Goal: Information Seeking & Learning: Learn about a topic

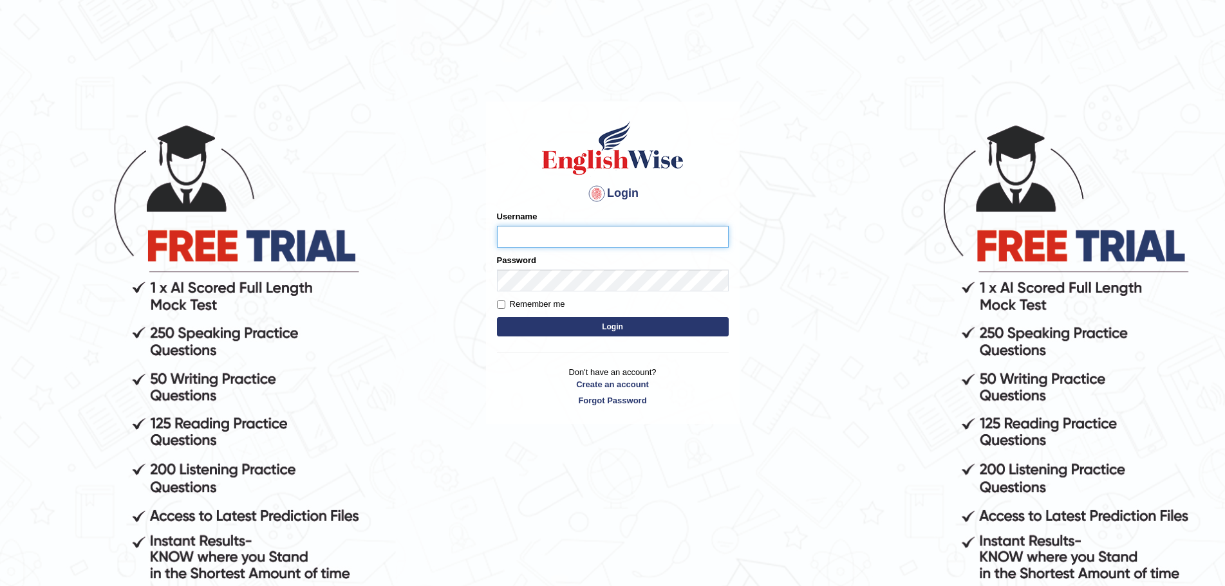
type input "Mugwunali"
click at [936, 230] on body "Login Please fix the following errors: Username Mugwunali Password Remember me …" at bounding box center [612, 354] width 1225 height 586
click at [604, 322] on button "Login" at bounding box center [613, 326] width 232 height 19
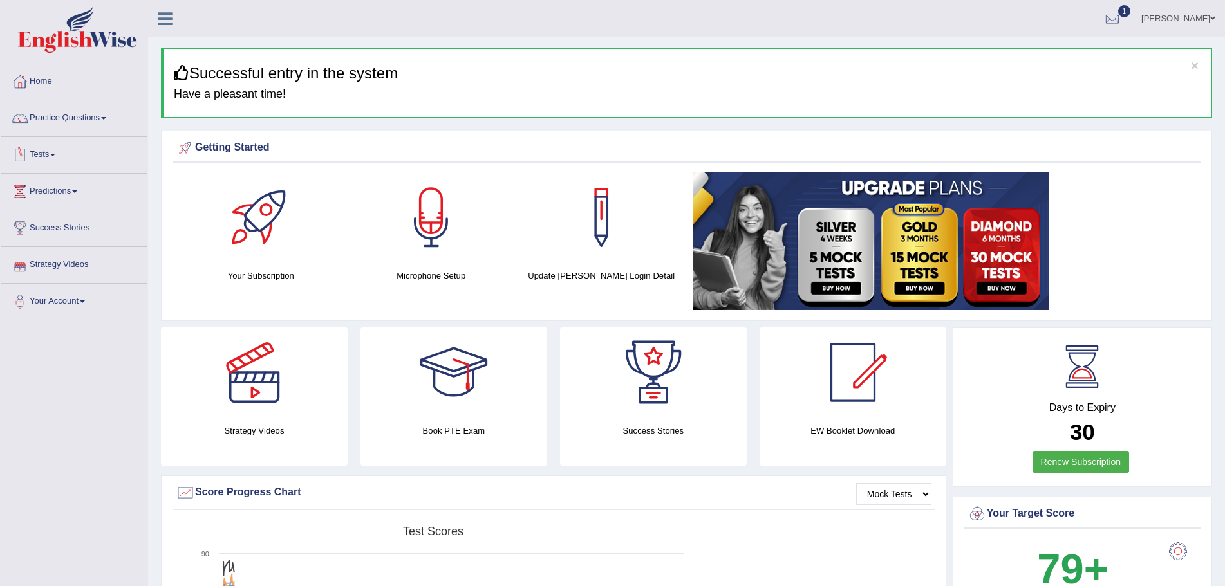
click at [59, 153] on link "Tests" at bounding box center [74, 153] width 147 height 32
click at [92, 183] on link "Take Practice Sectional Test" at bounding box center [84, 184] width 120 height 23
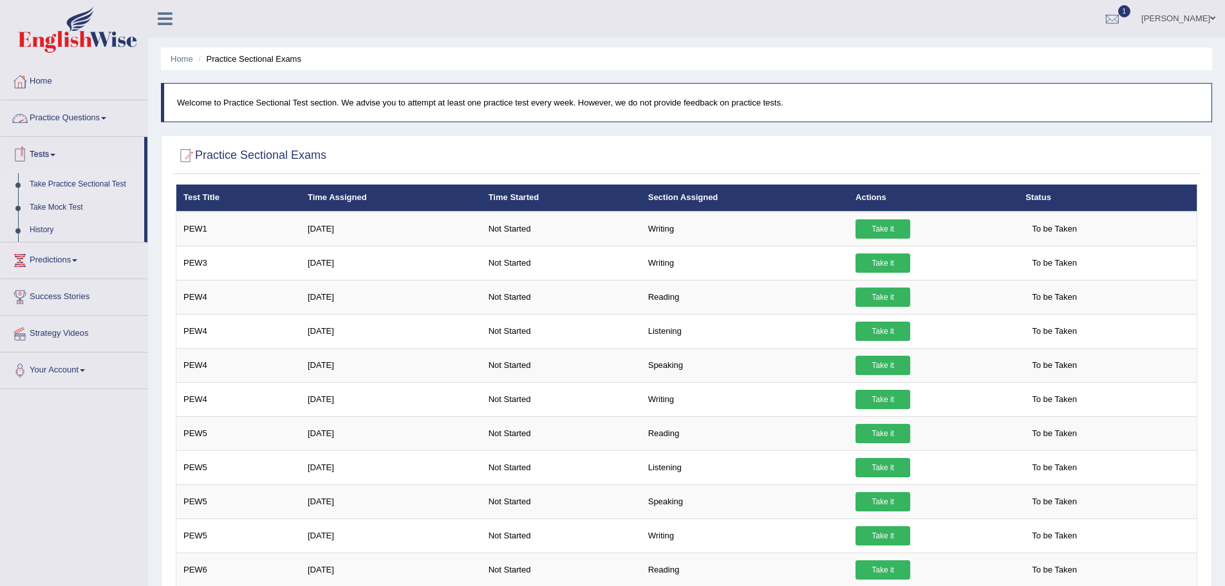
click at [105, 116] on link "Practice Questions" at bounding box center [74, 116] width 147 height 32
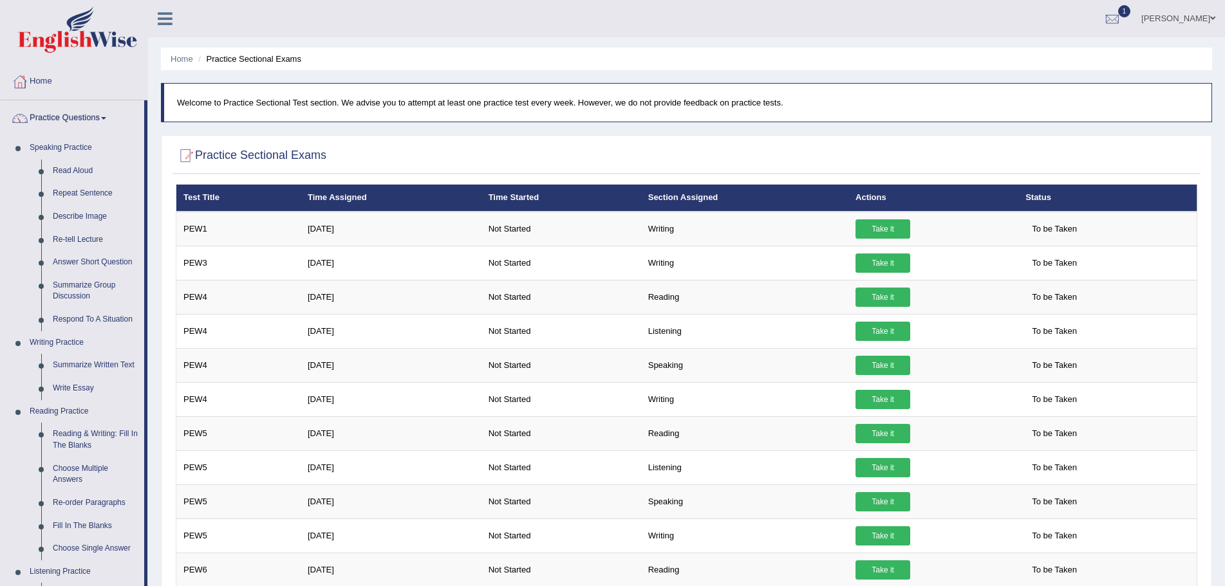
click at [106, 117] on span at bounding box center [103, 118] width 5 height 3
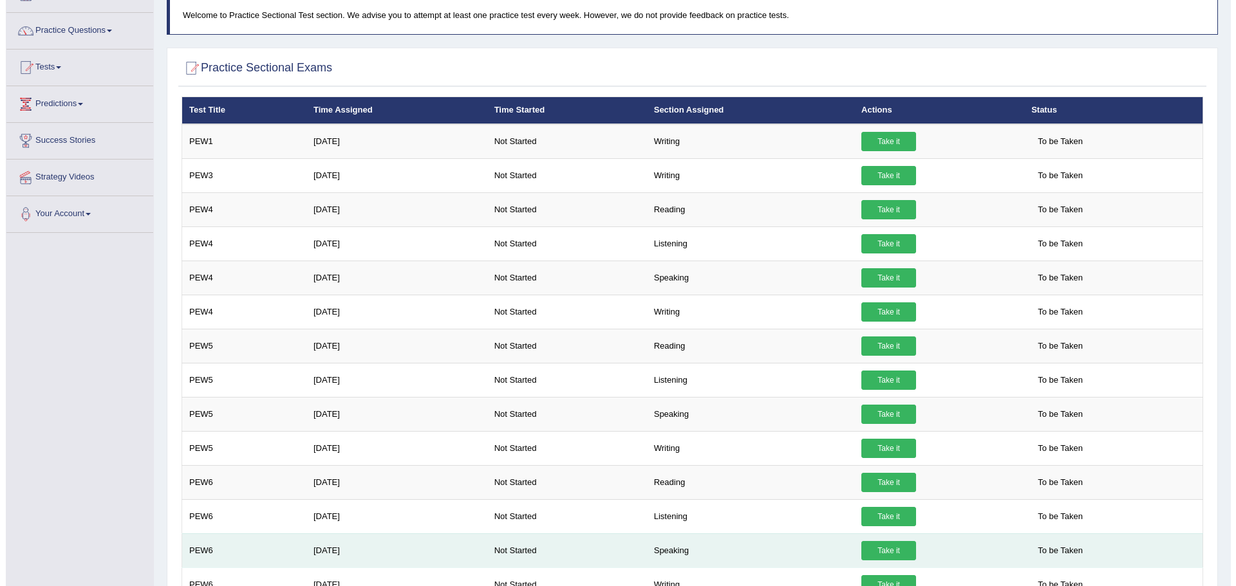
scroll to position [87, 0]
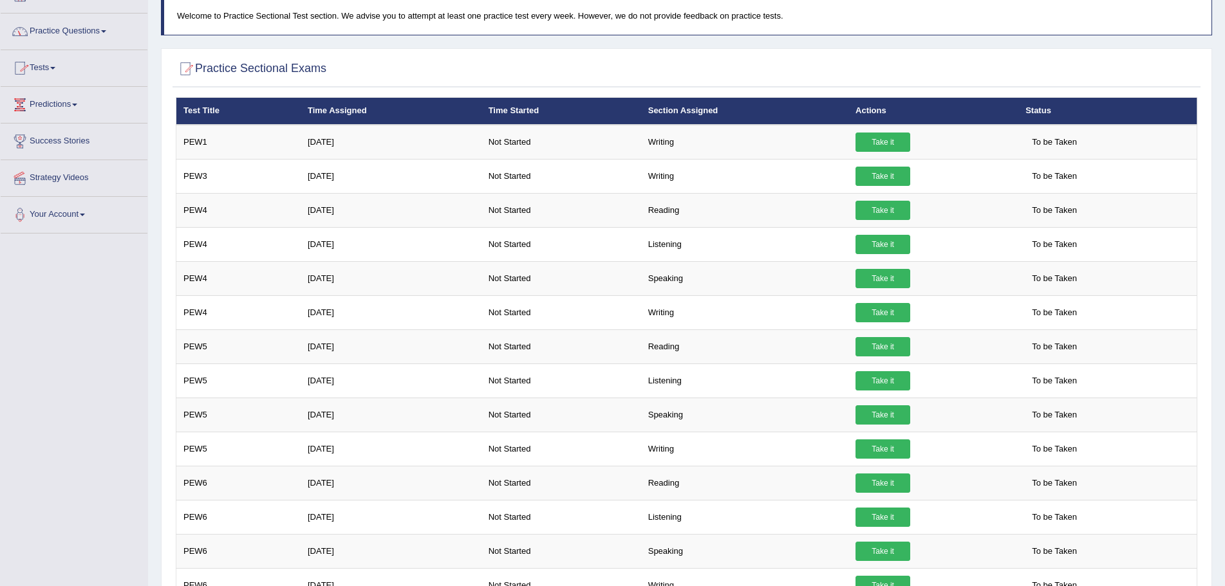
click at [110, 33] on link "Practice Questions" at bounding box center [74, 30] width 147 height 32
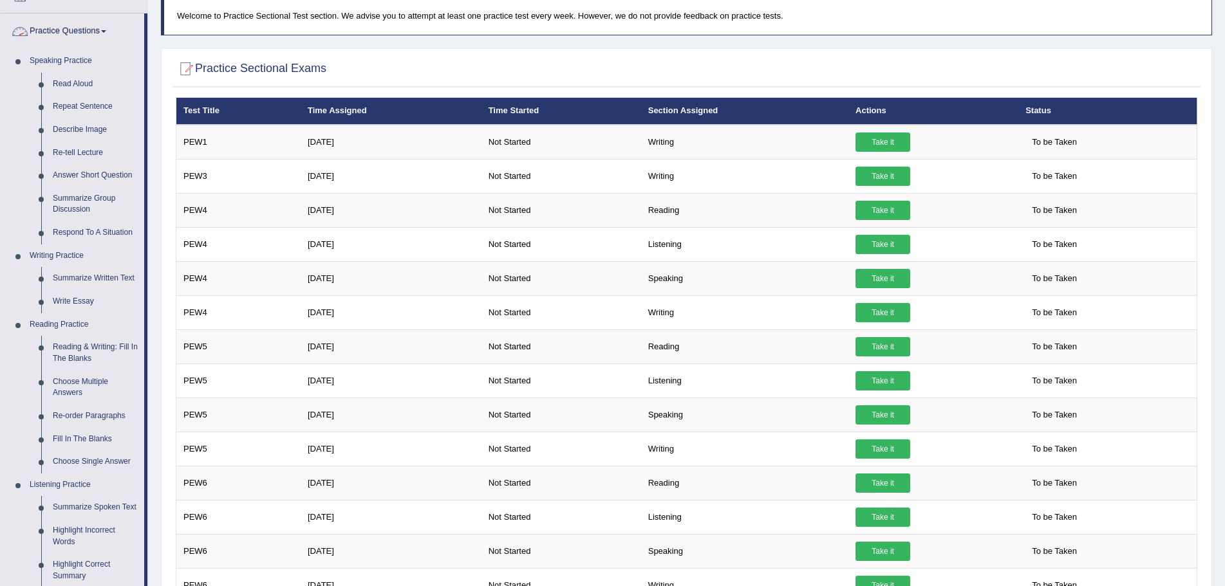
click at [108, 28] on link "Practice Questions" at bounding box center [73, 30] width 144 height 32
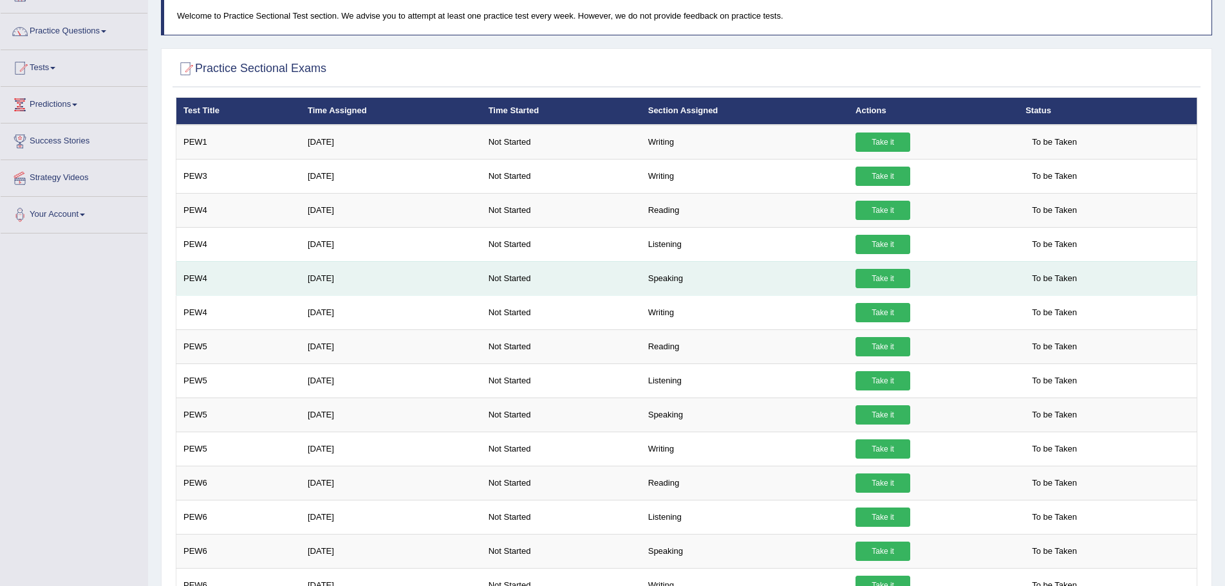
click at [880, 277] on link "Take it" at bounding box center [882, 278] width 55 height 19
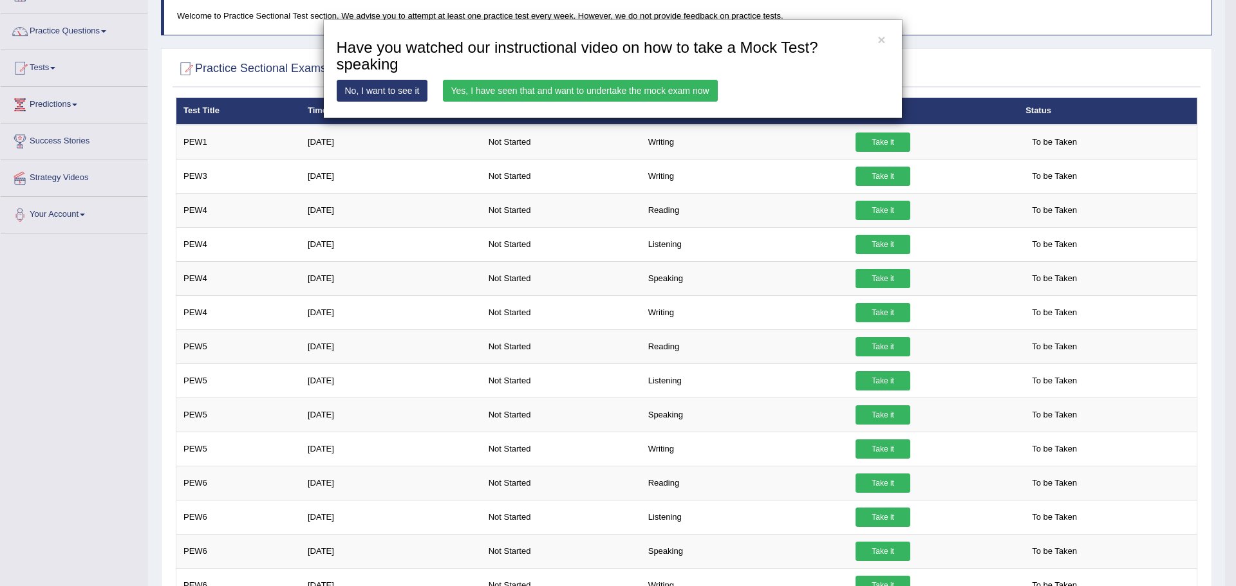
click at [625, 89] on link "Yes, I have seen that and want to undertake the mock exam now" at bounding box center [580, 91] width 275 height 22
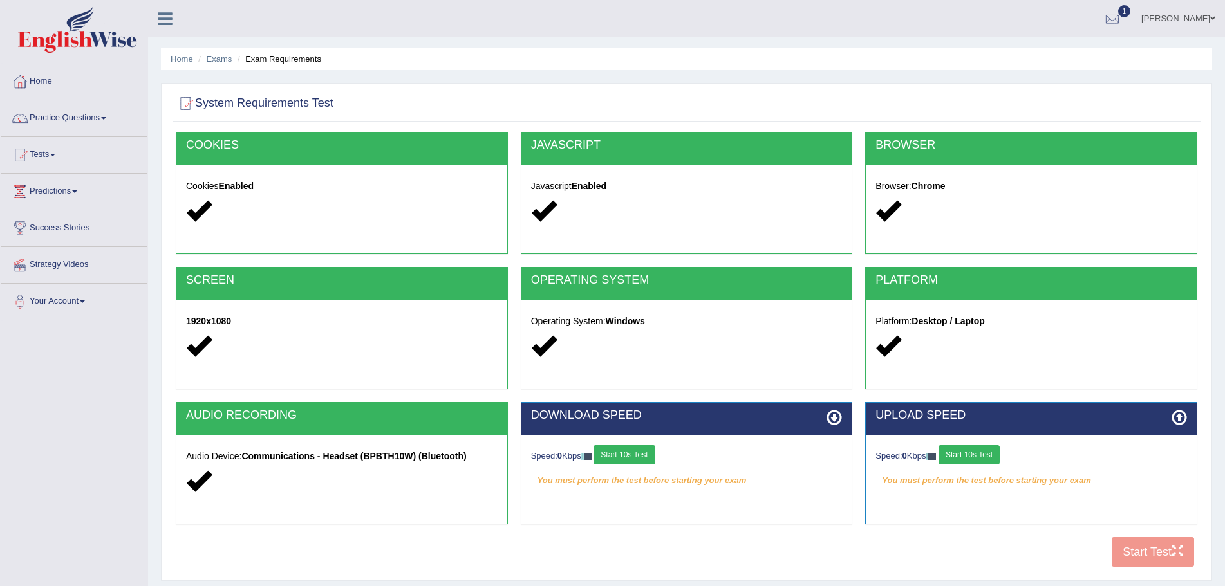
click at [612, 452] on button "Start 10s Test" at bounding box center [623, 454] width 61 height 19
click at [975, 452] on button "Start 10s Test" at bounding box center [968, 454] width 61 height 19
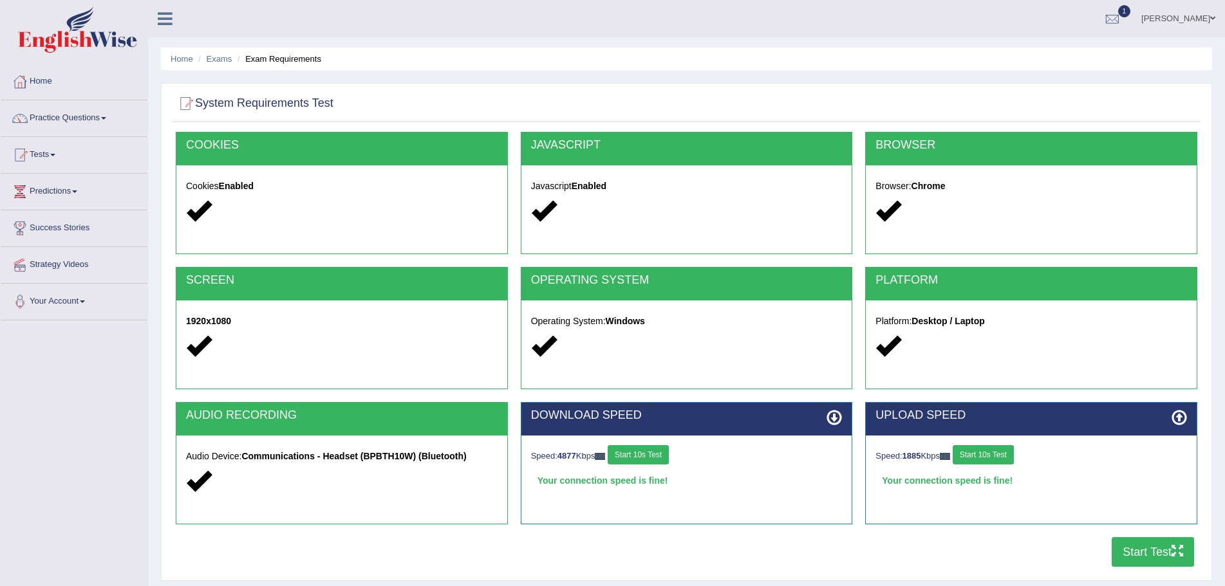
click at [1139, 552] on button "Start Test" at bounding box center [1152, 552] width 82 height 30
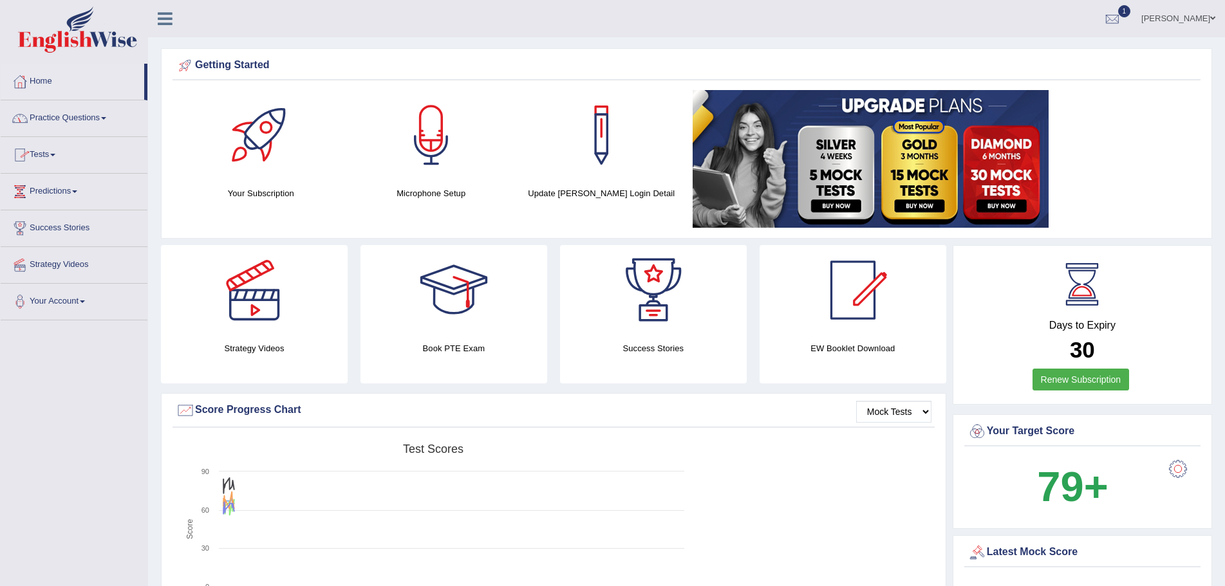
click at [106, 119] on span at bounding box center [103, 118] width 5 height 3
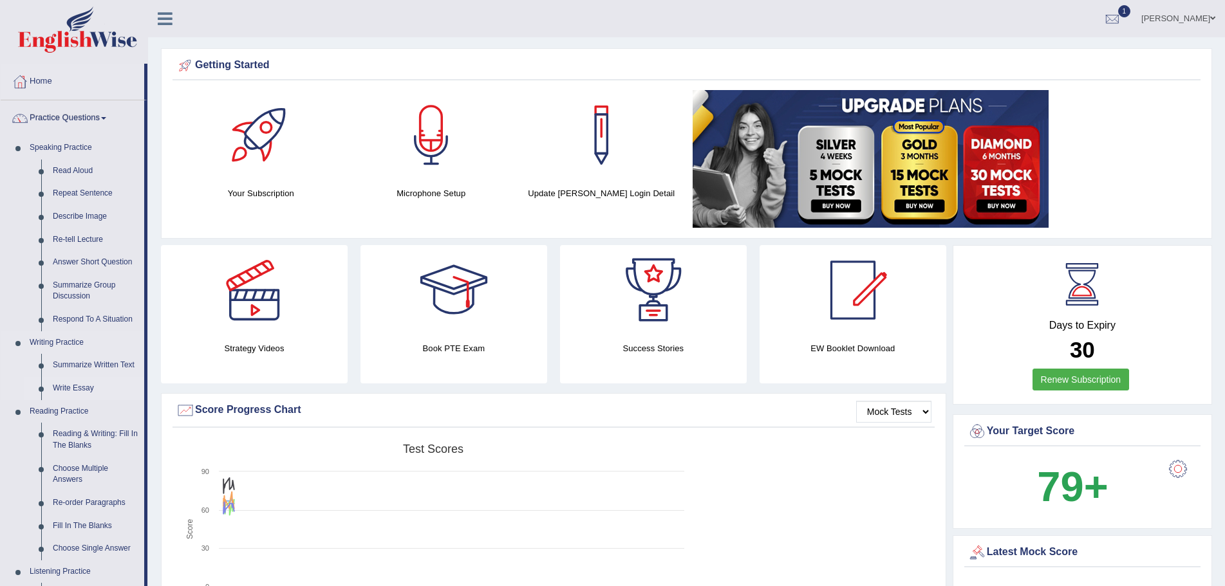
click at [84, 386] on link "Write Essay" at bounding box center [95, 388] width 97 height 23
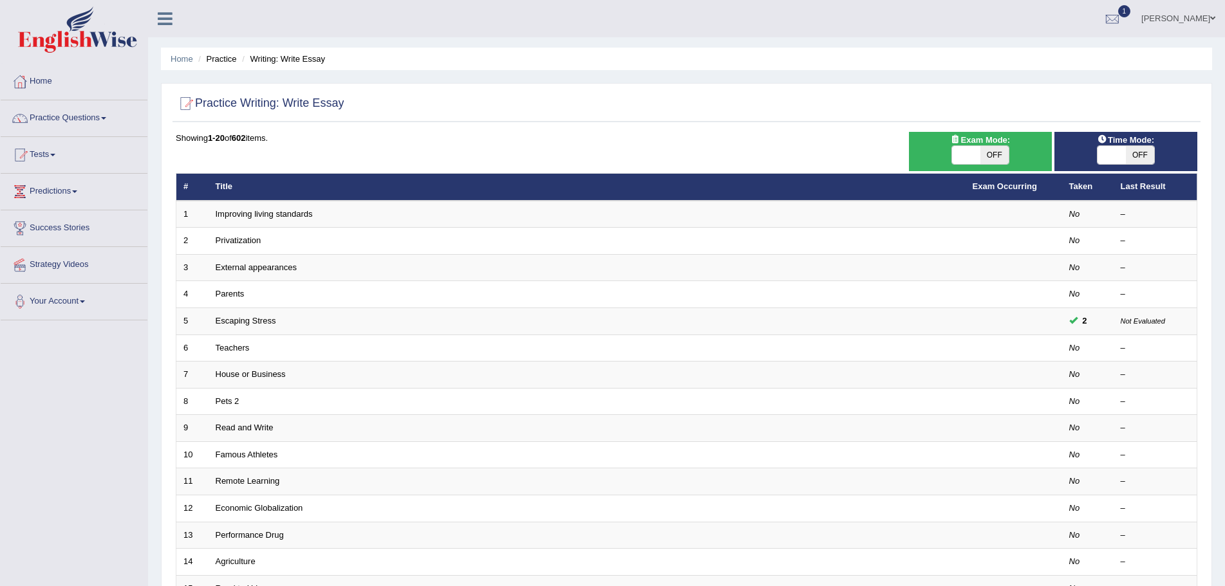
click at [1149, 153] on span "OFF" at bounding box center [1140, 155] width 28 height 18
checkbox input "true"
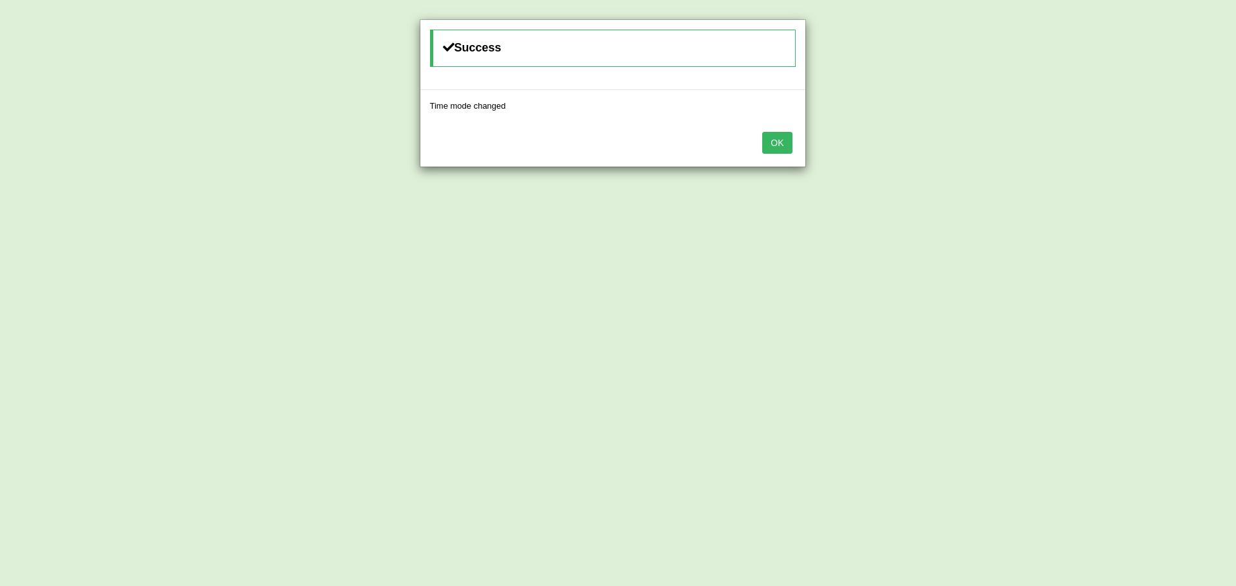
click at [783, 144] on button "OK" at bounding box center [777, 143] width 30 height 22
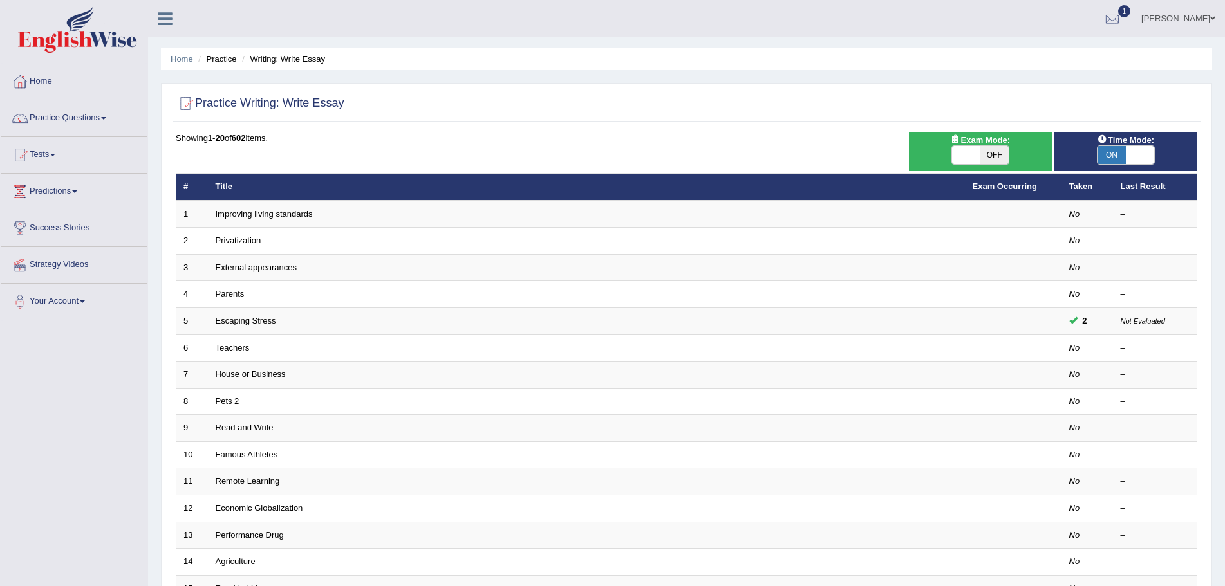
click at [990, 156] on span "OFF" at bounding box center [994, 155] width 28 height 18
checkbox input "true"
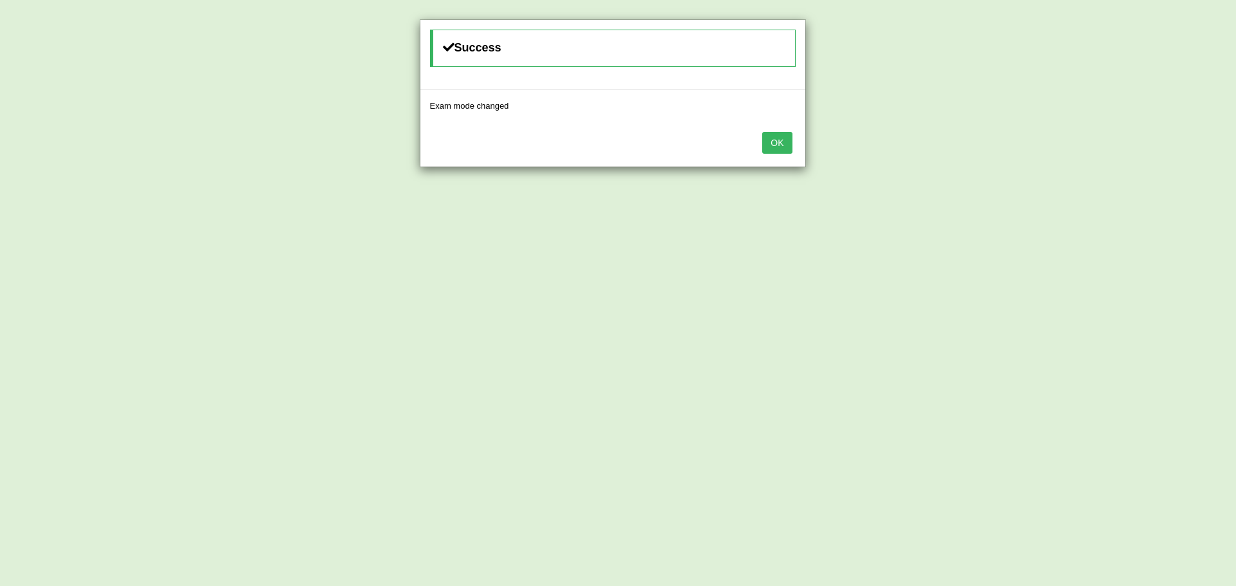
click at [774, 144] on button "OK" at bounding box center [777, 143] width 30 height 22
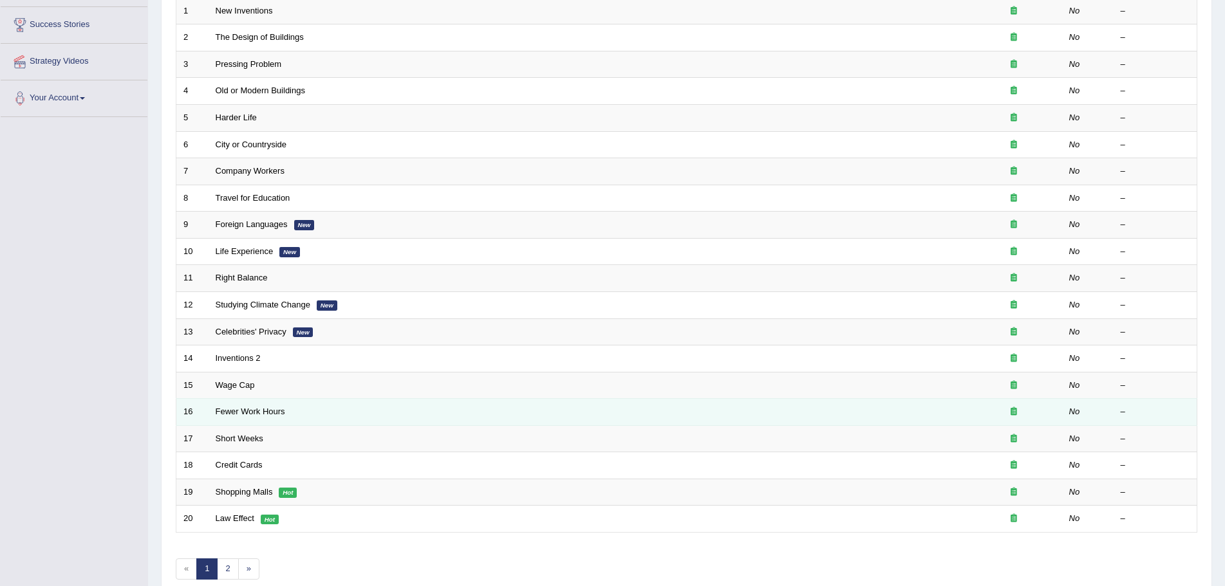
scroll to position [266, 0]
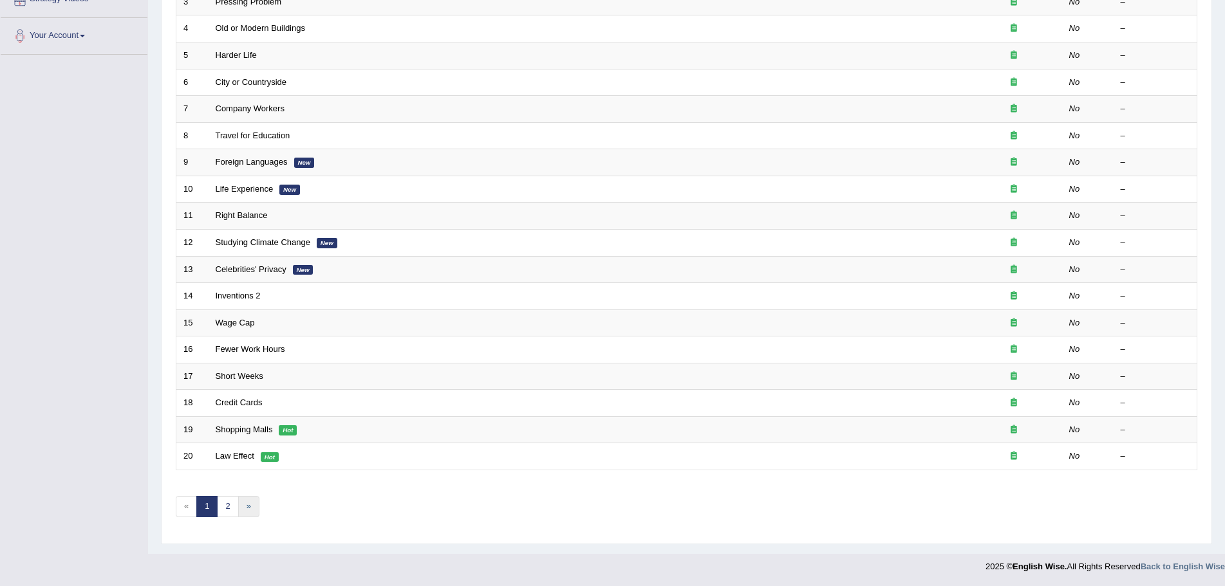
click at [246, 506] on link "»" at bounding box center [248, 506] width 21 height 21
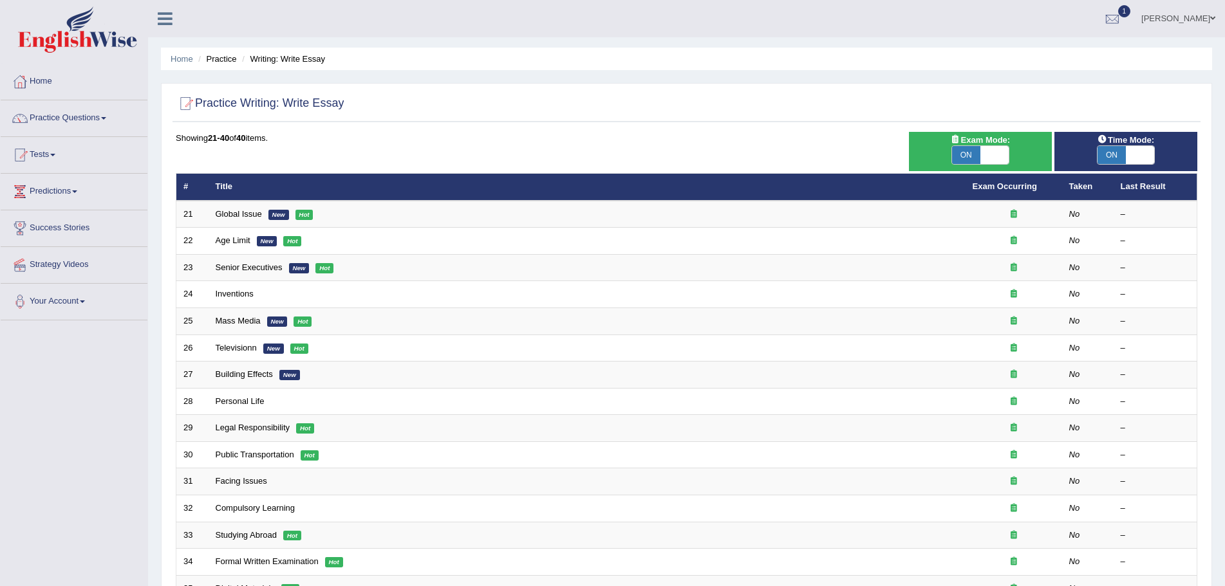
click at [992, 158] on span at bounding box center [994, 155] width 28 height 18
checkbox input "false"
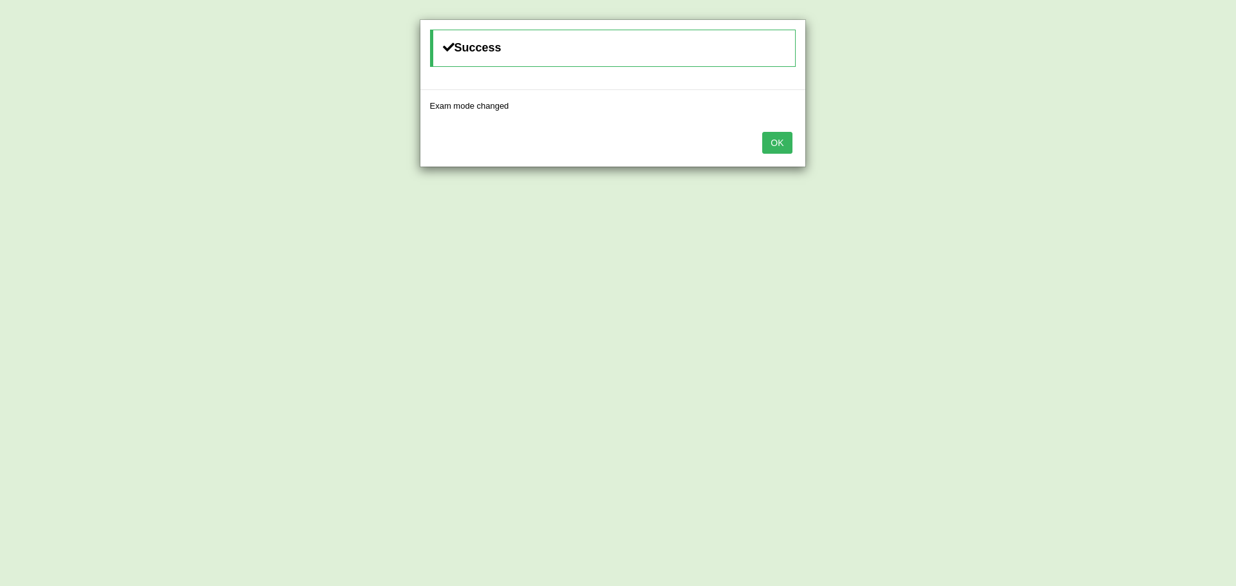
click at [774, 139] on button "OK" at bounding box center [777, 143] width 30 height 22
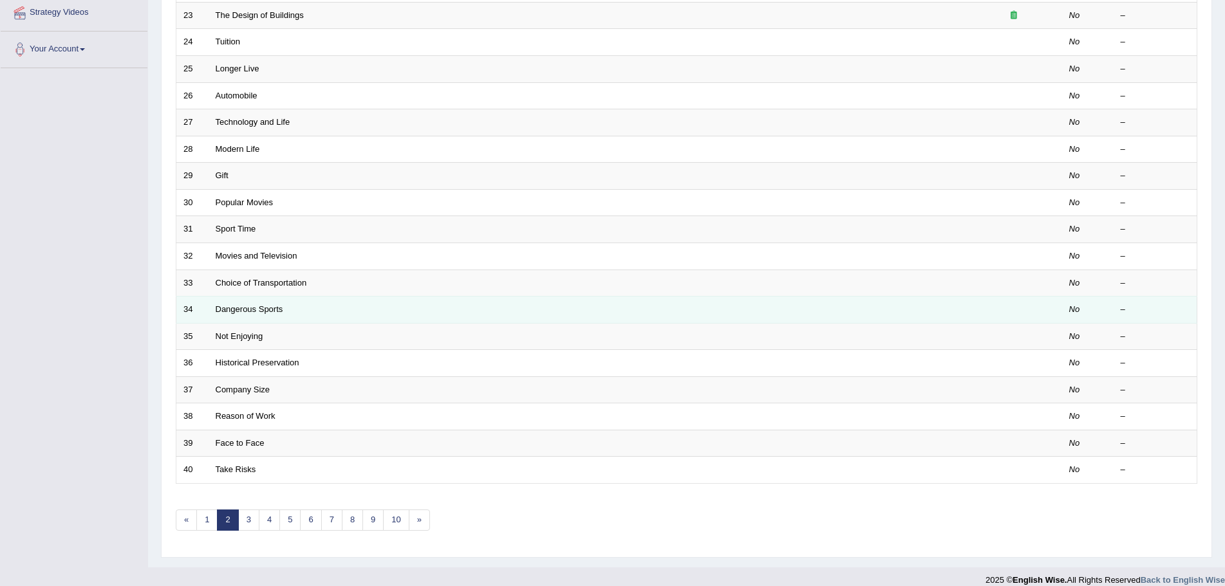
scroll to position [266, 0]
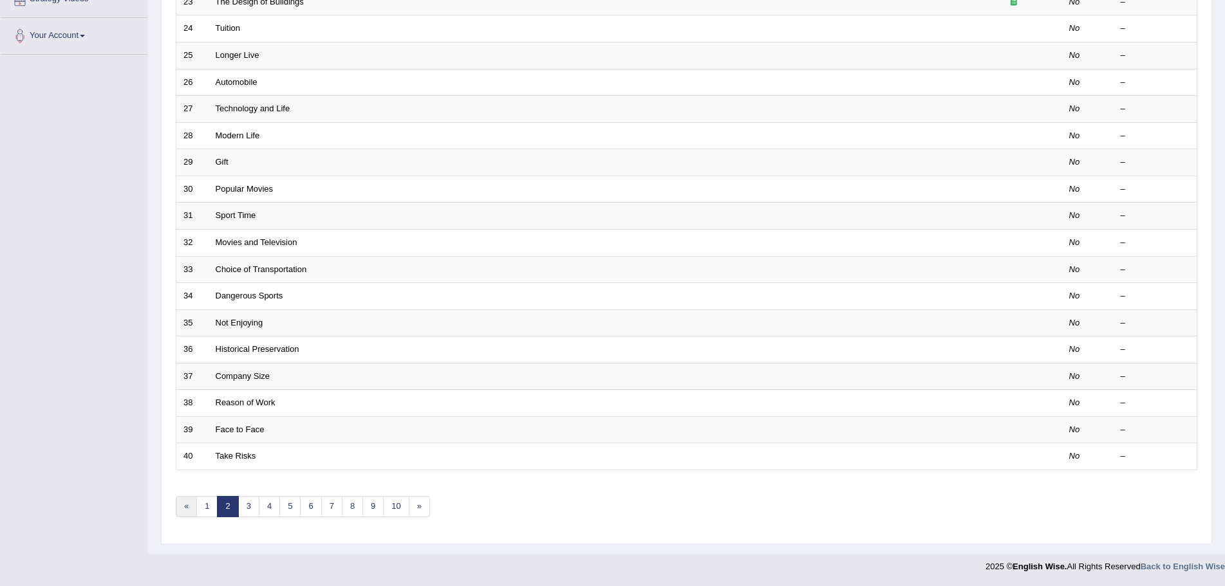
click at [187, 510] on link "«" at bounding box center [186, 506] width 21 height 21
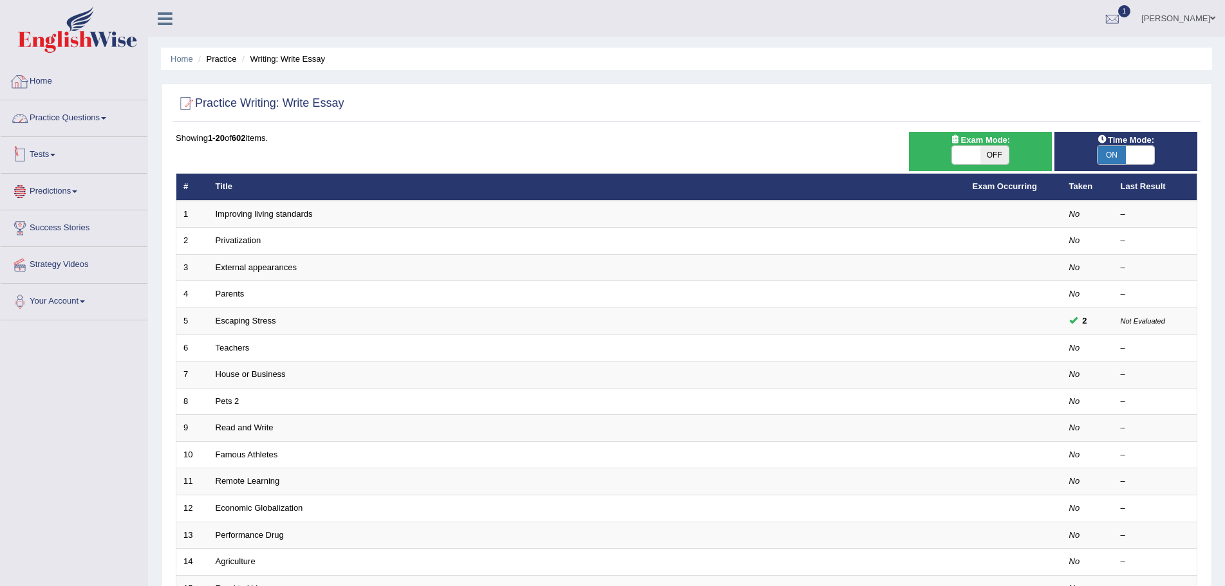
click at [185, 10] on div at bounding box center [170, 14] width 45 height 28
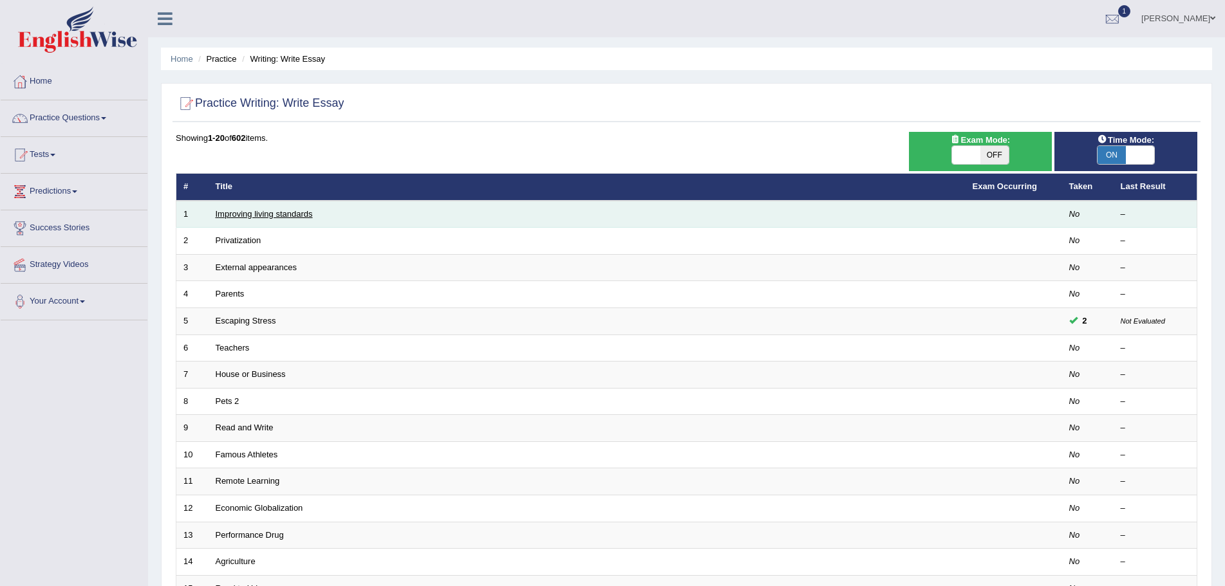
click at [264, 218] on link "Improving living standards" at bounding box center [264, 214] width 97 height 10
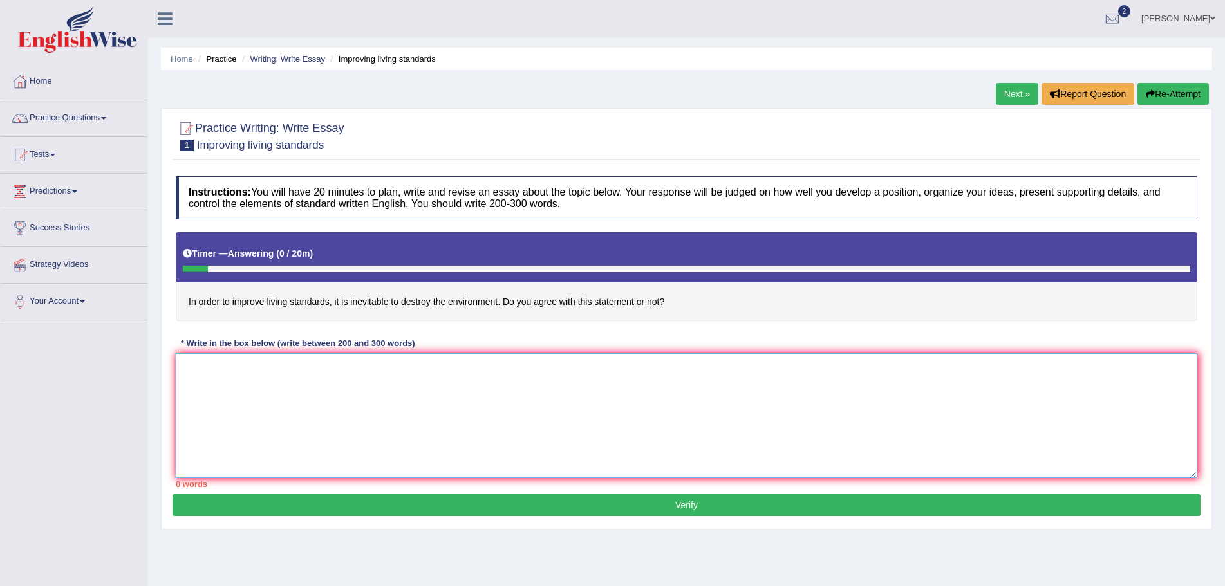
click at [294, 393] on textarea at bounding box center [686, 415] width 1021 height 125
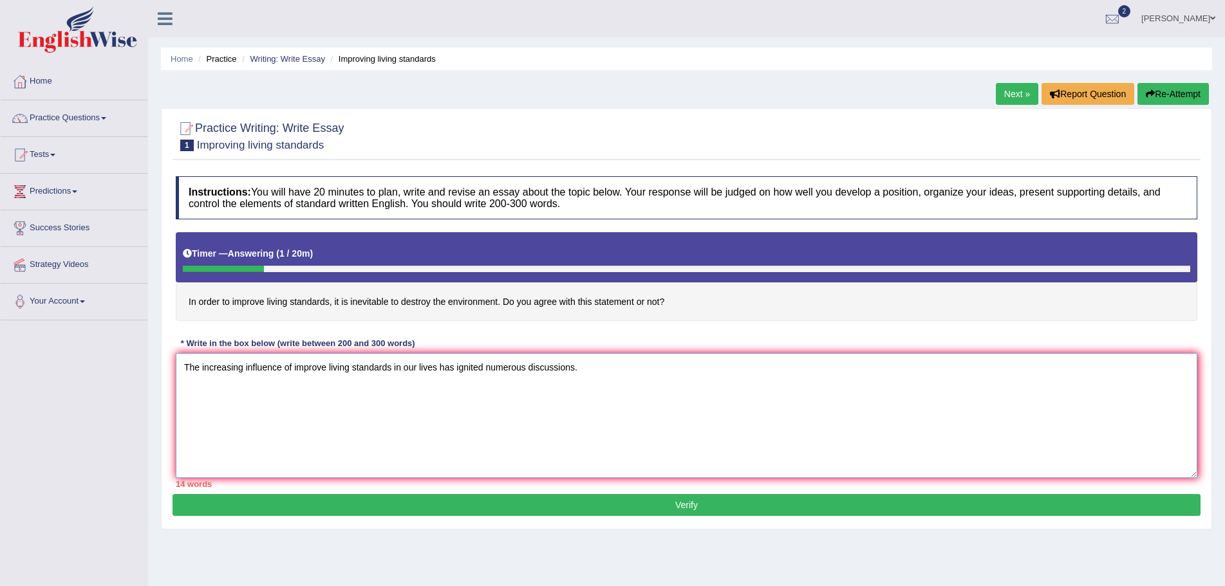
click at [315, 369] on textarea "The increasing influence of improve living standards in our lives has ignited n…" at bounding box center [686, 415] width 1021 height 125
click at [598, 373] on textarea "The increasing influence of improved living standards in our lives has ignited …" at bounding box center [686, 415] width 1021 height 125
click at [801, 364] on textarea "The increasing influence of improved living standards in our lives has ignited …" at bounding box center [686, 415] width 1021 height 125
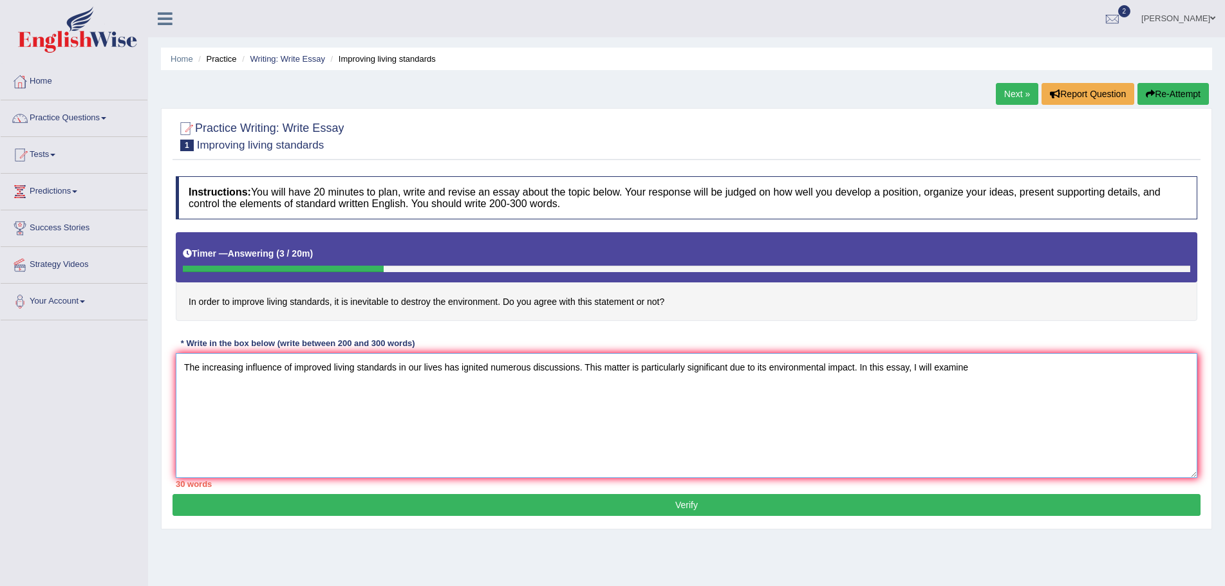
click at [974, 362] on textarea "The increasing influence of improved living standards in our lives has ignited …" at bounding box center [686, 415] width 1021 height 125
click at [981, 369] on textarea "The increasing influence of improved living standards in our lives has ignited …" at bounding box center [686, 415] width 1021 height 125
click at [216, 385] on textarea "The increasing influence of improved living standards in our lives has ignited …" at bounding box center [686, 415] width 1021 height 125
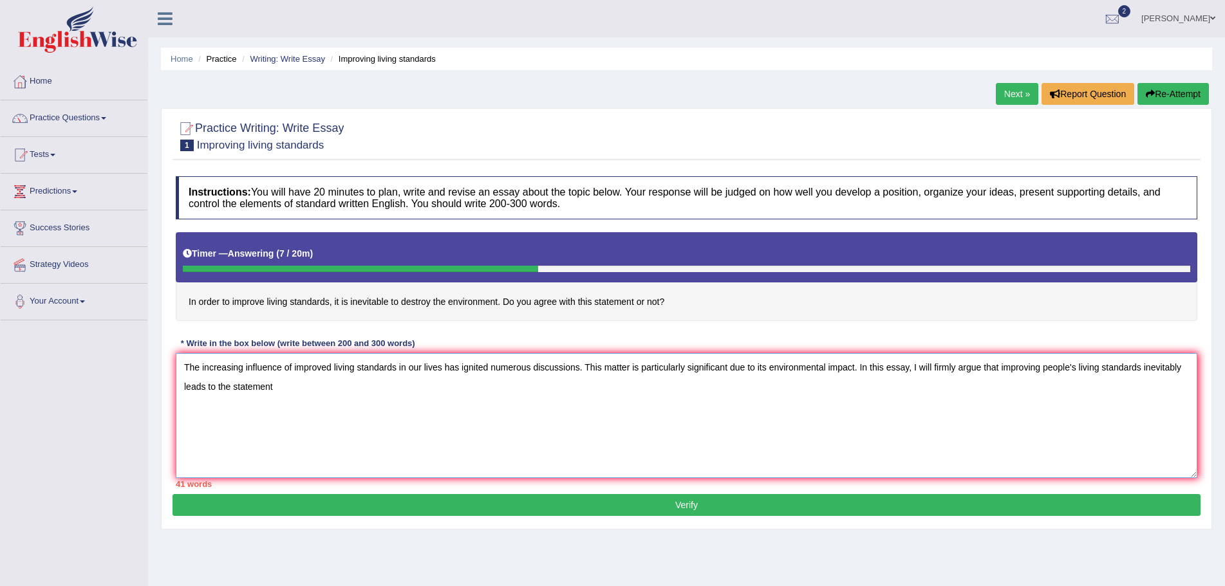
drag, startPoint x: 274, startPoint y: 388, endPoint x: 212, endPoint y: 387, distance: 62.4
click at [212, 387] on textarea "The increasing influence of improved living standards in our lives has ignited …" at bounding box center [686, 415] width 1021 height 125
click at [320, 390] on textarea "The increasing influence of improved living standards in our lives has ignited …" at bounding box center [686, 415] width 1021 height 125
click at [322, 388] on textarea "The increasing influence of improved living standards in our lives has ignited …" at bounding box center [686, 415] width 1021 height 125
drag, startPoint x: 911, startPoint y: 366, endPoint x: 932, endPoint y: 396, distance: 36.6
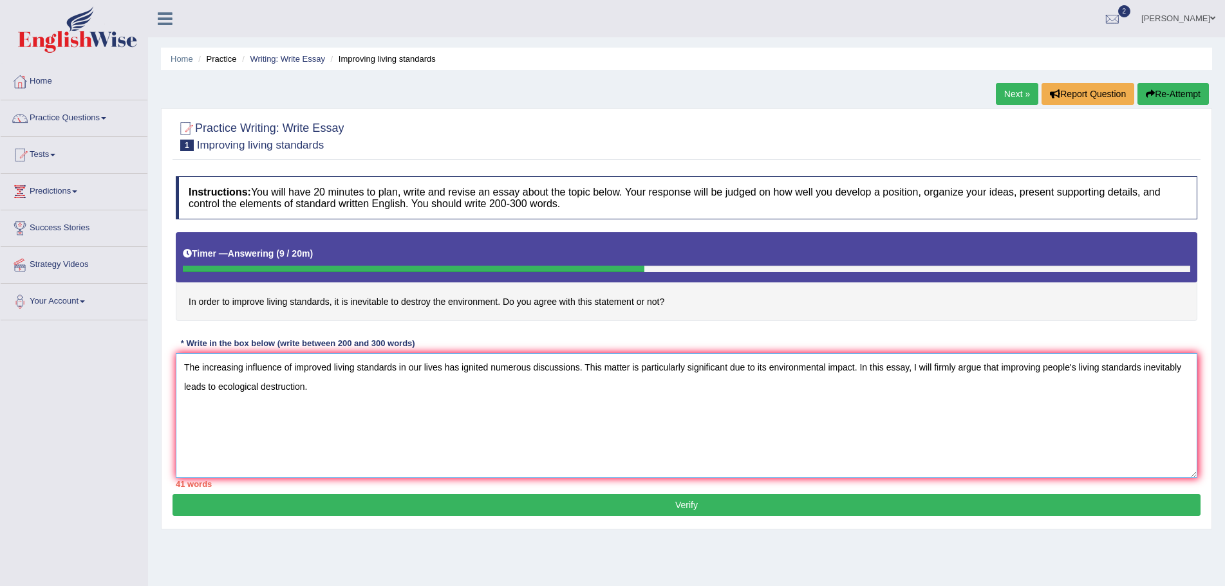
click at [932, 396] on textarea "The increasing influence of improved living standards in our lives has ignited …" at bounding box center [686, 415] width 1021 height 125
click at [269, 389] on textarea "The increasing influence of improved living standards in our lives has ignited …" at bounding box center [686, 415] width 1021 height 125
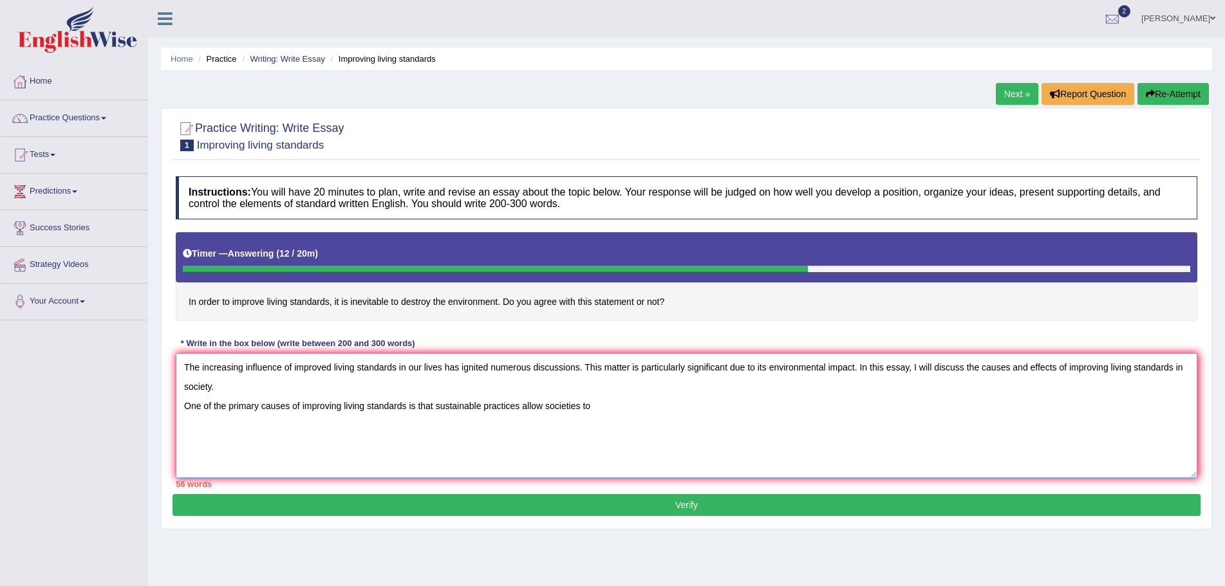
click at [600, 405] on textarea "The increasing influence of improved living standards in our lives has ignited …" at bounding box center [686, 415] width 1021 height 125
click at [751, 411] on textarea "The increasing influence of improved living standards in our lives has ignited …" at bounding box center [686, 415] width 1021 height 125
click at [753, 409] on textarea "The increasing influence of improved living standards in our lives has ignited …" at bounding box center [686, 415] width 1021 height 125
click at [913, 405] on textarea "The increasing influence of improved living standards in our lives has ignited …" at bounding box center [686, 415] width 1021 height 125
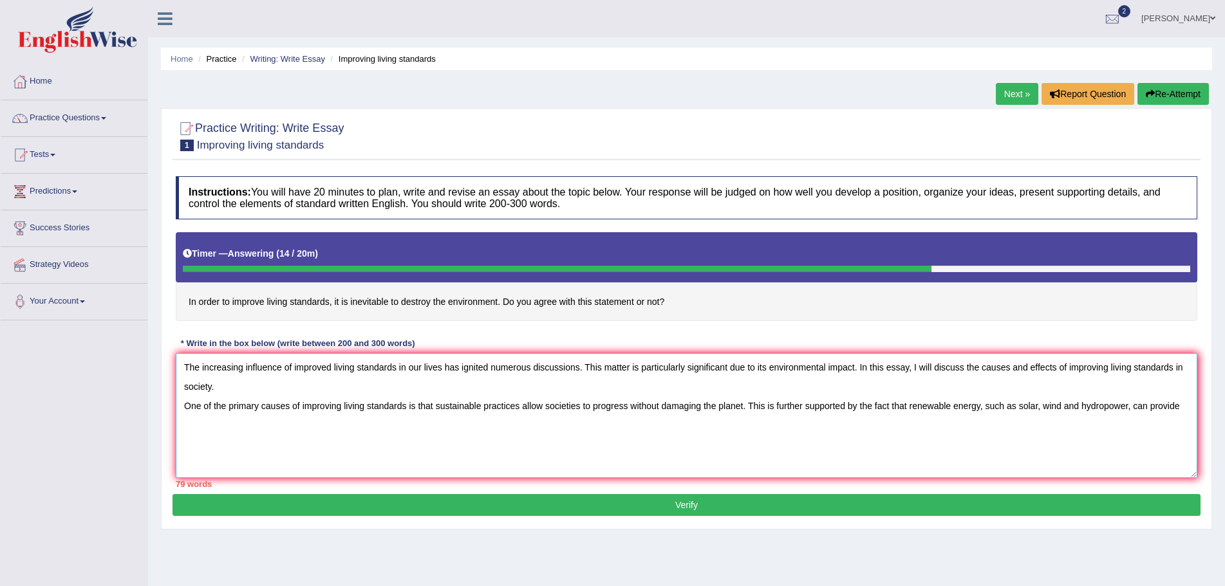
click at [1186, 412] on textarea "The increasing influence of improved living standards in our lives has ignited …" at bounding box center [686, 415] width 1021 height 125
click at [488, 430] on textarea "The increasing influence of improved living standards in our lives has ignited …" at bounding box center [686, 415] width 1021 height 125
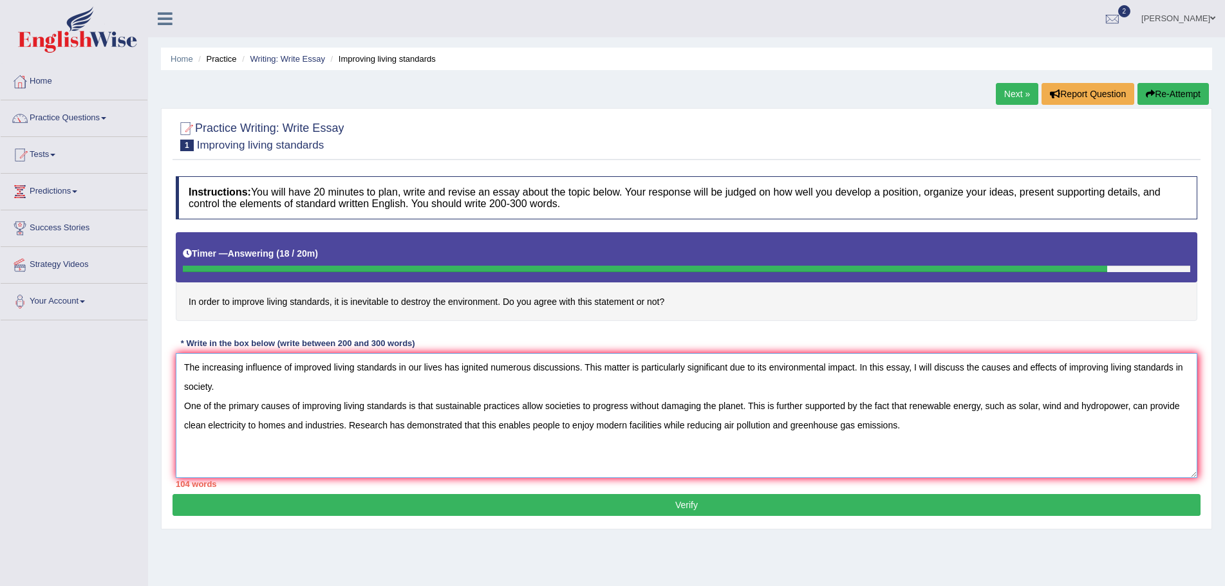
click at [909, 427] on textarea "The increasing influence of improved living standards in our lives has ignited …" at bounding box center [686, 415] width 1021 height 125
click at [1055, 367] on textarea "The increasing influence of improved living standards in our lives has ignited …" at bounding box center [686, 415] width 1021 height 125
click at [1053, 370] on textarea "The increasing influence of improved living standards in our lives has ignited …" at bounding box center [686, 415] width 1021 height 125
type textarea "The increasing influence of improved living standards in our lives has ignited …"
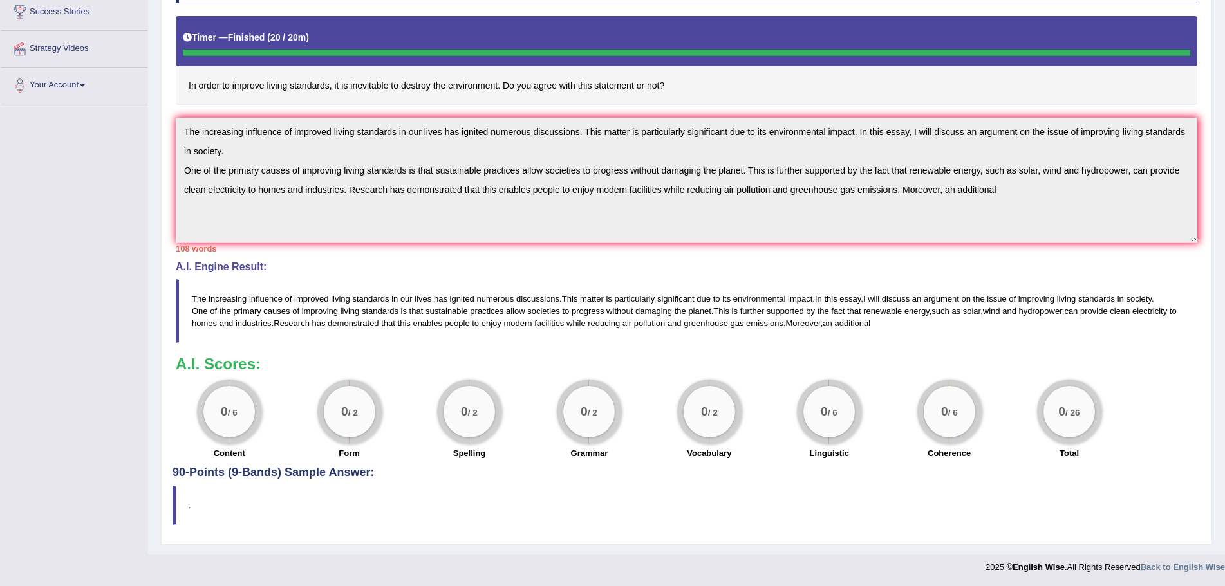
scroll to position [24, 0]
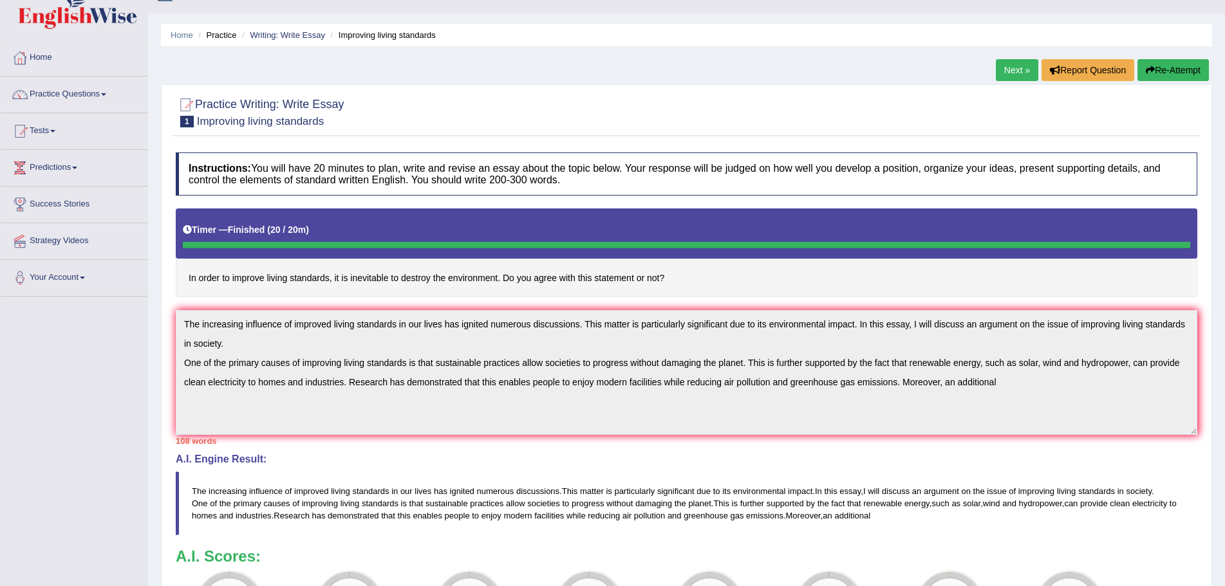
drag, startPoint x: 1175, startPoint y: 68, endPoint x: 1172, endPoint y: 86, distance: 18.9
click at [1176, 69] on button "Re-Attempt" at bounding box center [1172, 70] width 71 height 22
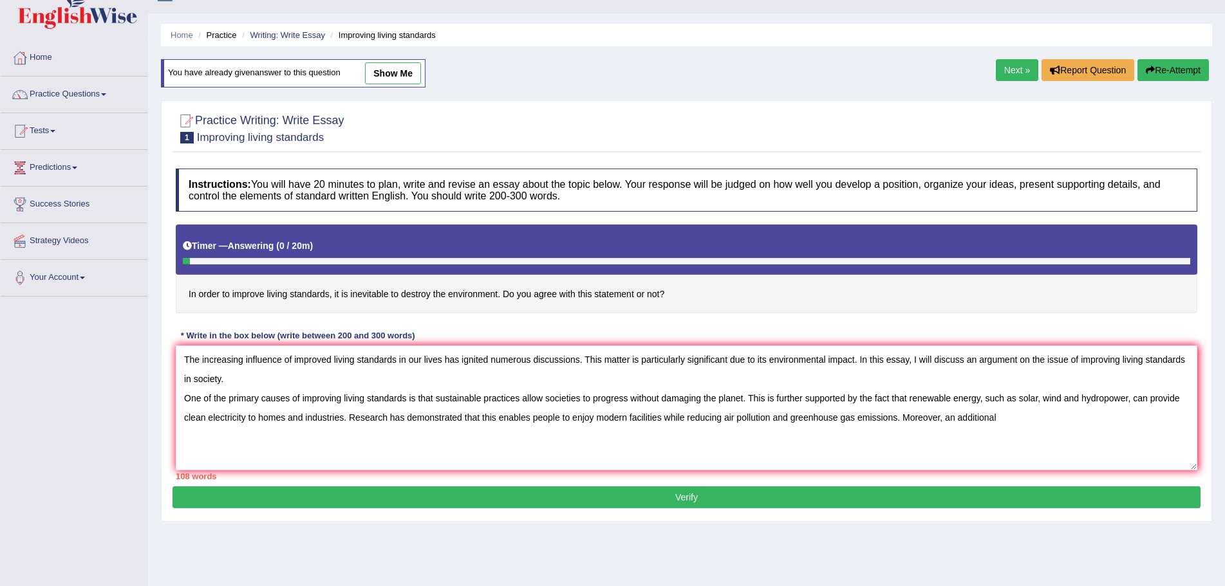
click at [1046, 360] on textarea "The increasing influence of improved living standards in our lives has ignited …" at bounding box center [686, 408] width 1021 height 125
click at [1105, 358] on textarea "The increasing influence of improved living standards in our lives has ignited …" at bounding box center [686, 408] width 1021 height 125
click at [227, 376] on textarea "The increasing influence of improved living standards in our lives has ignited …" at bounding box center [686, 408] width 1021 height 125
click at [189, 380] on textarea "The increasing influence of improved living standards in our lives has ignited …" at bounding box center [686, 408] width 1021 height 125
click at [187, 383] on textarea "The increasing influence of improved living standards in our lives has ignited …" at bounding box center [686, 408] width 1021 height 125
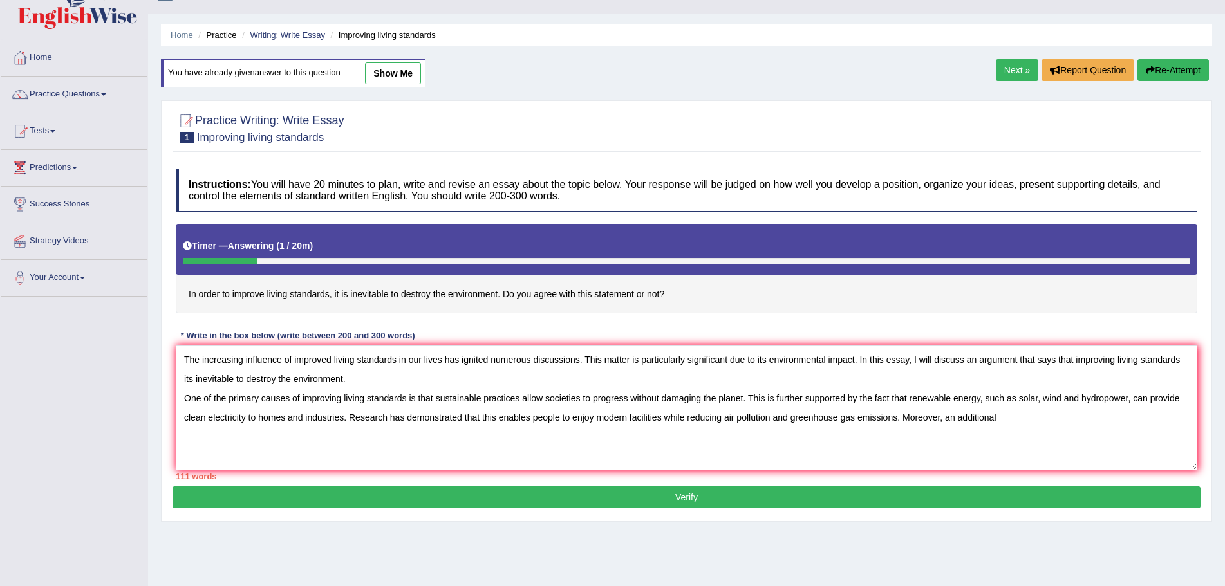
click at [186, 379] on textarea "The increasing influence of improved living standards in our lives has ignited …" at bounding box center [686, 408] width 1021 height 125
click at [1003, 419] on textarea "The increasing influence of improved living standards in our lives has ignited …" at bounding box center [686, 408] width 1021 height 125
click at [242, 440] on textarea "The increasing influence of improved living standards in our lives has ignited …" at bounding box center [686, 408] width 1021 height 125
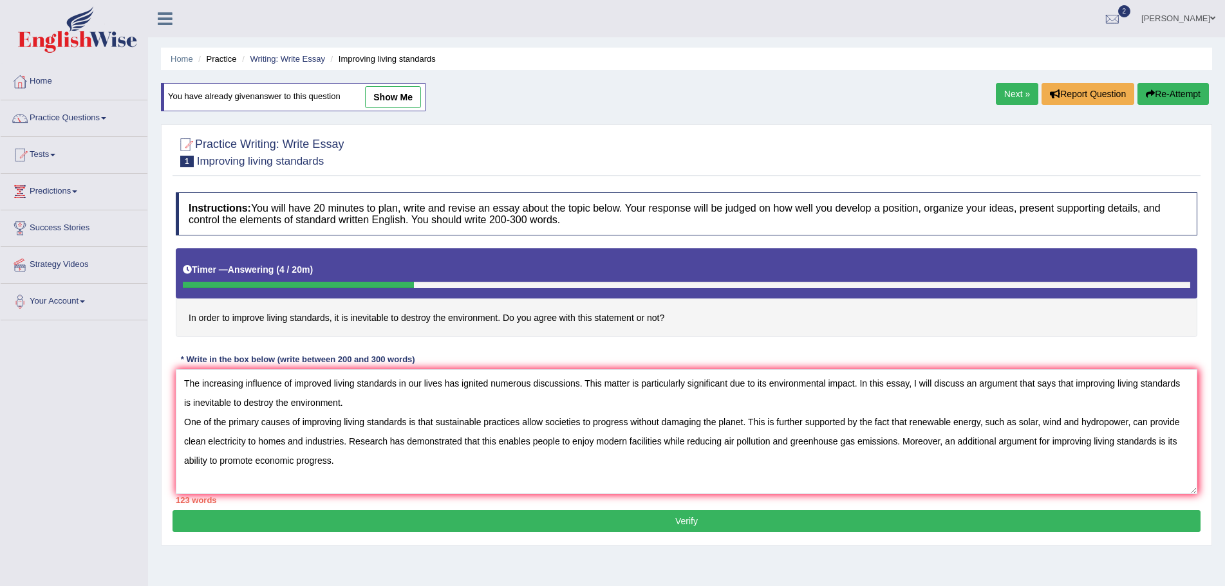
click at [350, 459] on textarea "The increasing influence of improved living standards in our lives has ignited …" at bounding box center [686, 431] width 1021 height 125
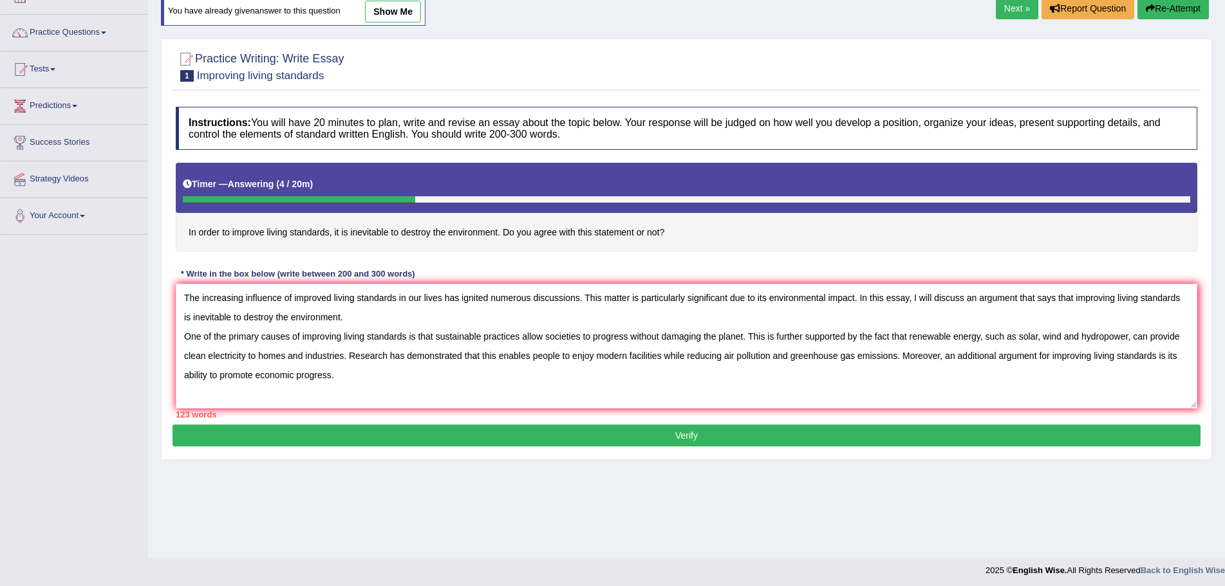
scroll to position [89, 0]
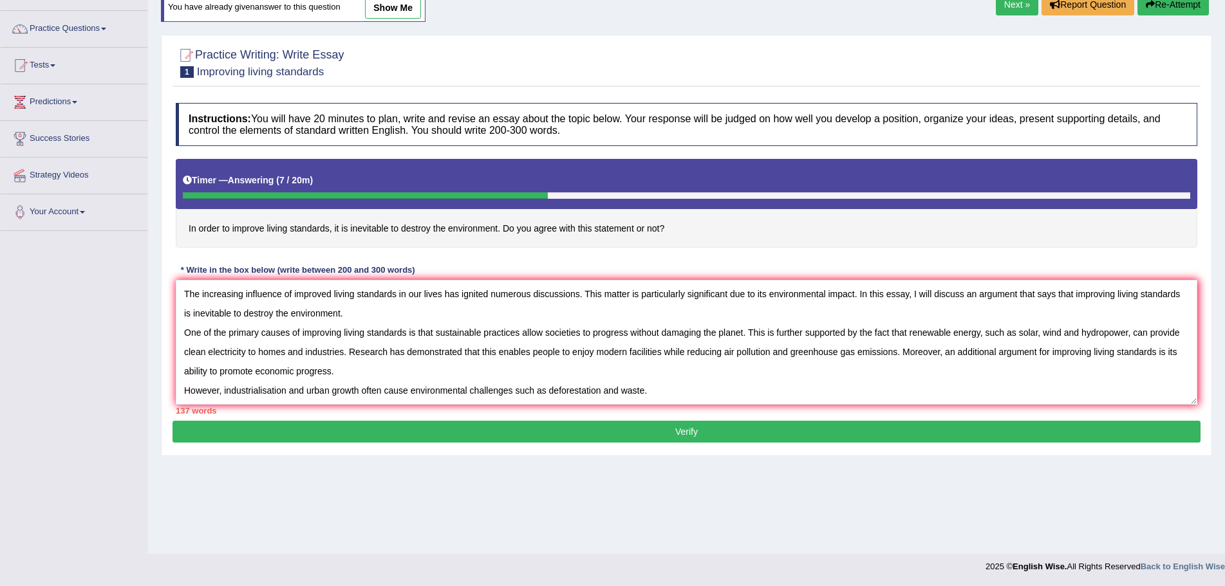
click at [658, 394] on textarea "The increasing influence of improved living standards in our lives has ignited …" at bounding box center [686, 342] width 1021 height 125
click at [223, 394] on textarea "The increasing influence of improved living standards in our lives has ignited …" at bounding box center [686, 342] width 1021 height 125
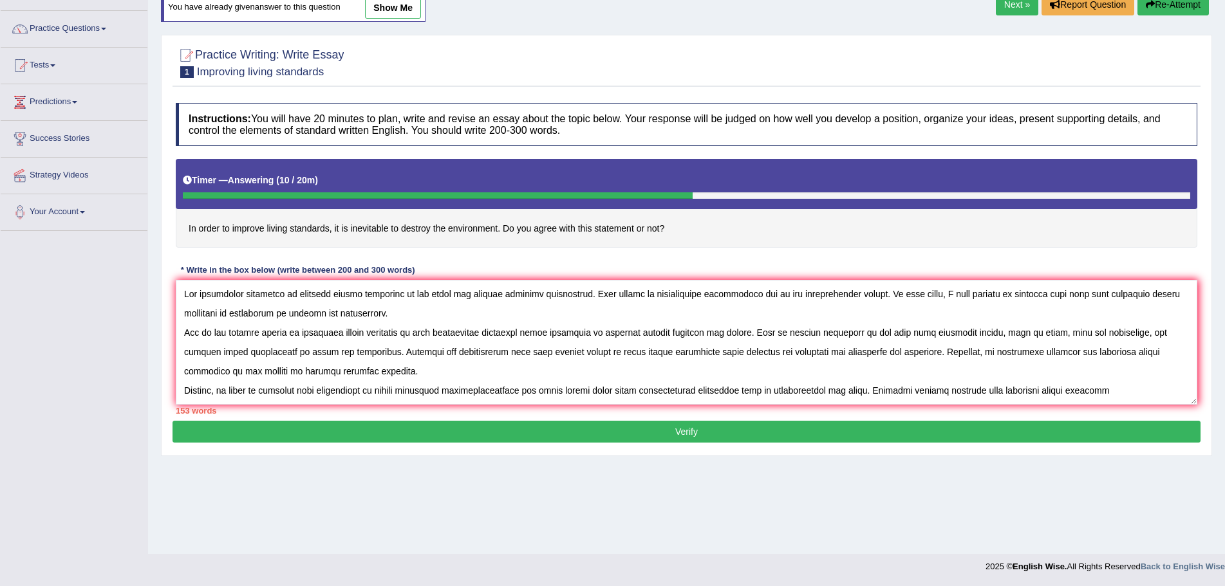
click at [454, 393] on textarea at bounding box center [686, 342] width 1021 height 125
click at [663, 391] on textarea at bounding box center [686, 342] width 1021 height 125
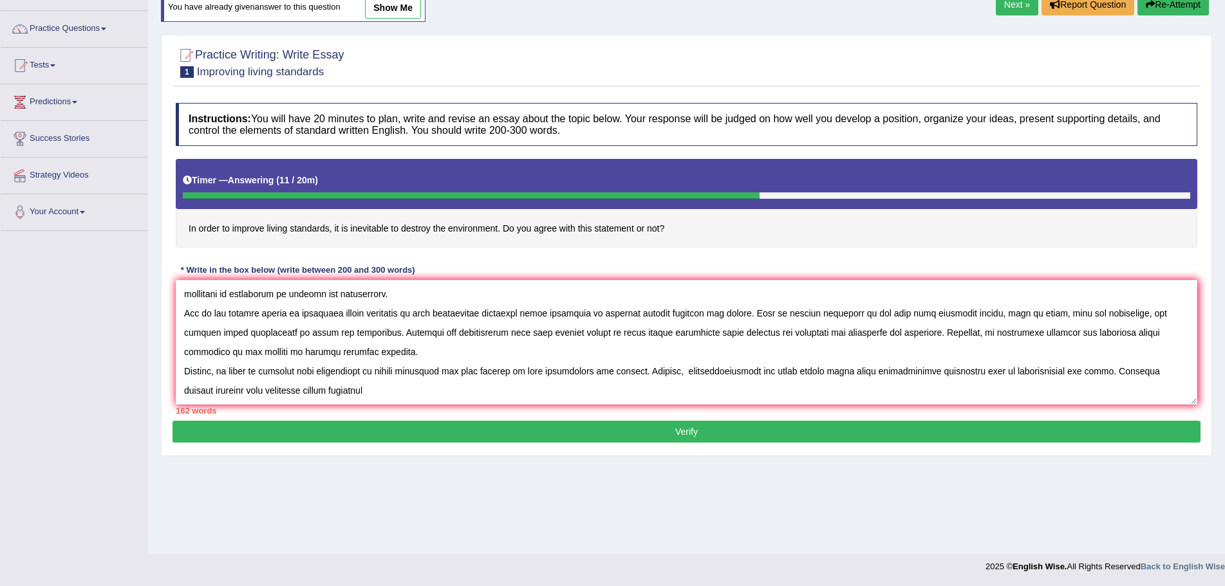
drag, startPoint x: 370, startPoint y: 390, endPoint x: 329, endPoint y: 393, distance: 41.3
click at [329, 393] on textarea at bounding box center [686, 342] width 1021 height 125
click at [380, 393] on textarea at bounding box center [686, 342] width 1021 height 125
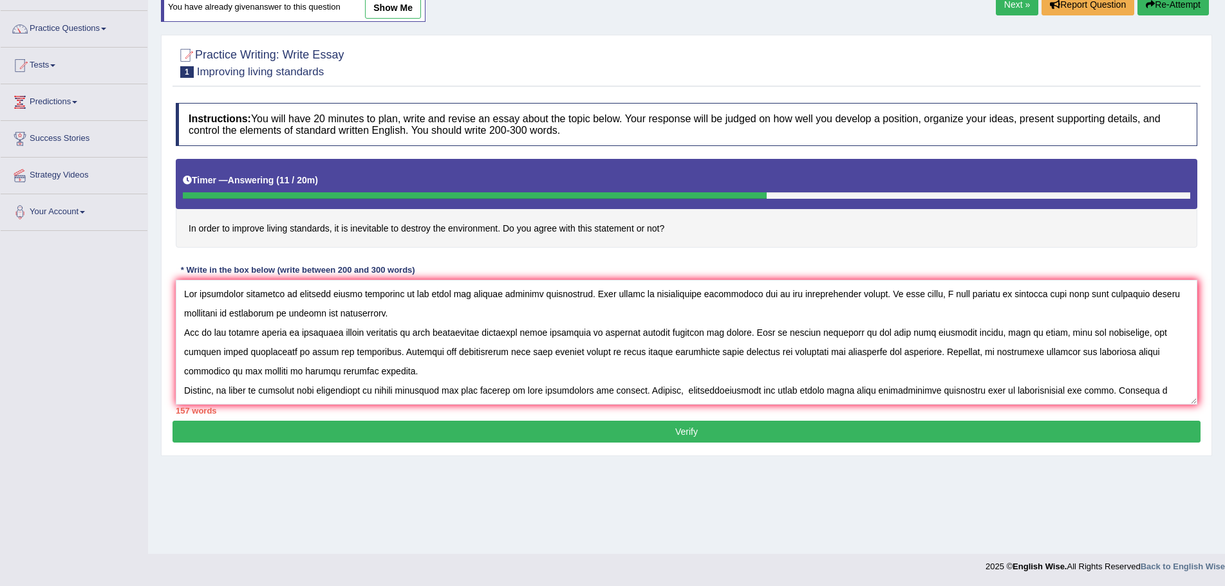
scroll to position [0, 0]
click at [700, 394] on textarea at bounding box center [686, 342] width 1021 height 125
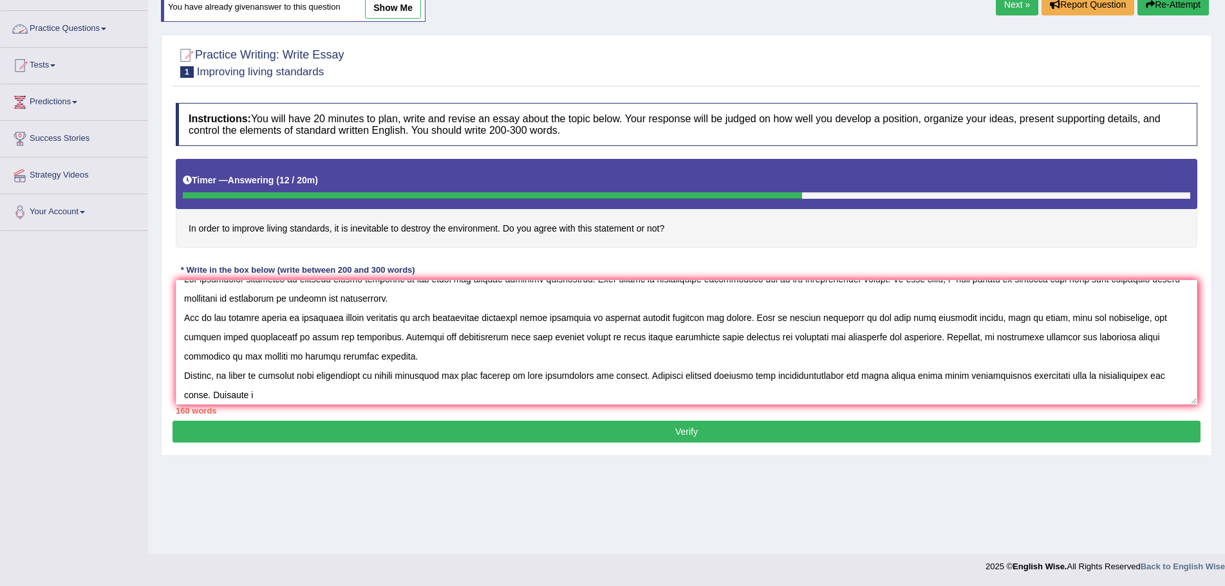
scroll to position [19, 0]
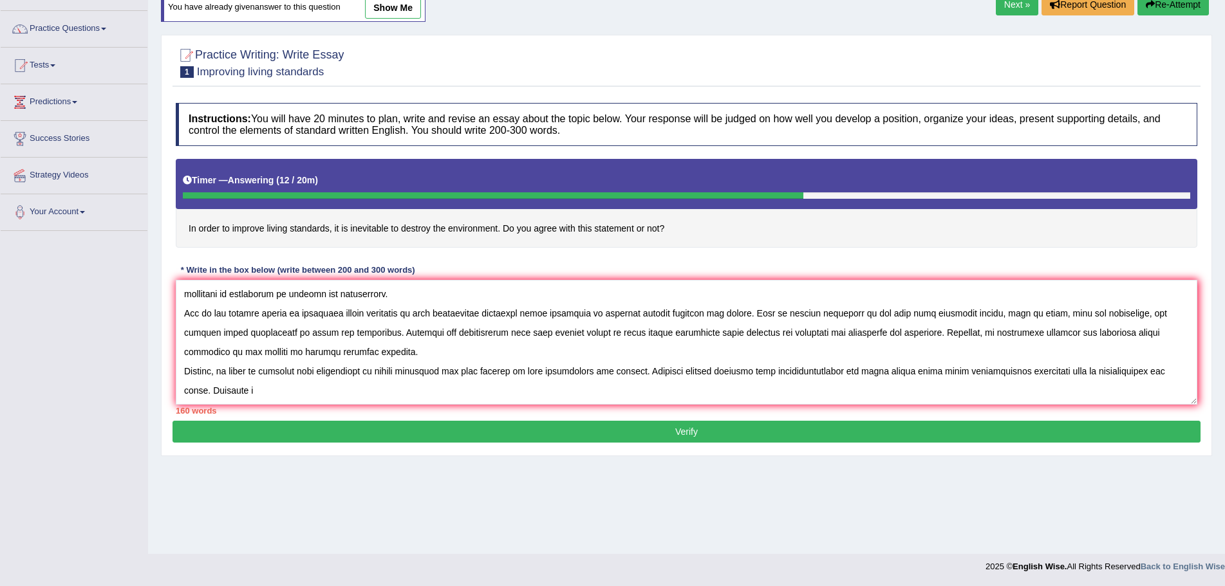
click at [286, 391] on textarea at bounding box center [686, 342] width 1021 height 125
click at [252, 391] on textarea at bounding box center [686, 342] width 1021 height 125
click at [712, 391] on textarea at bounding box center [686, 342] width 1021 height 125
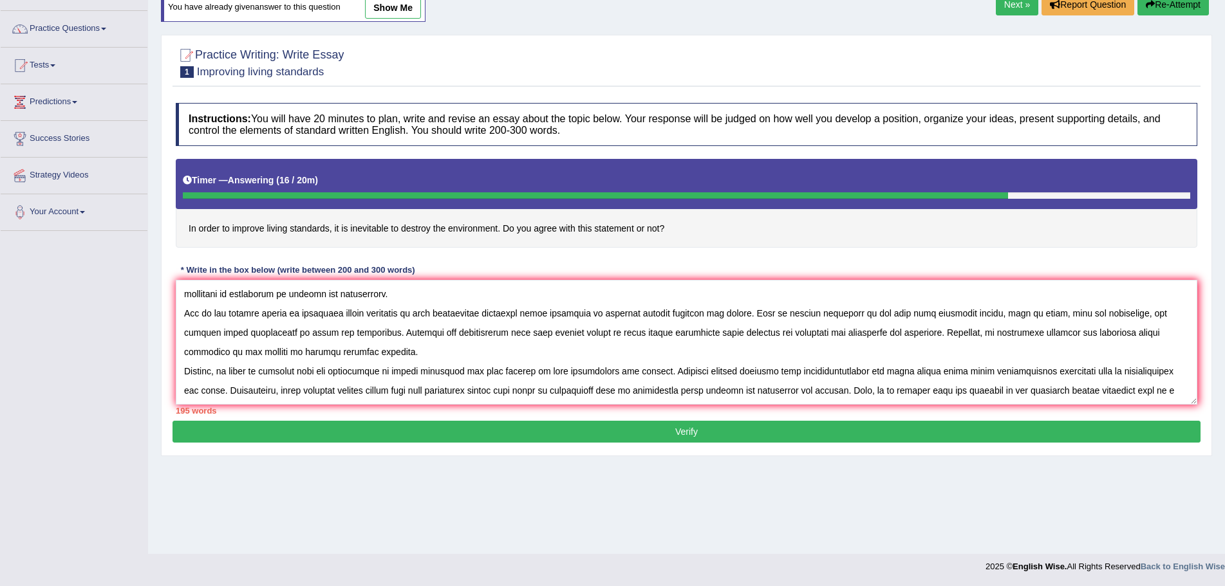
scroll to position [30, 0]
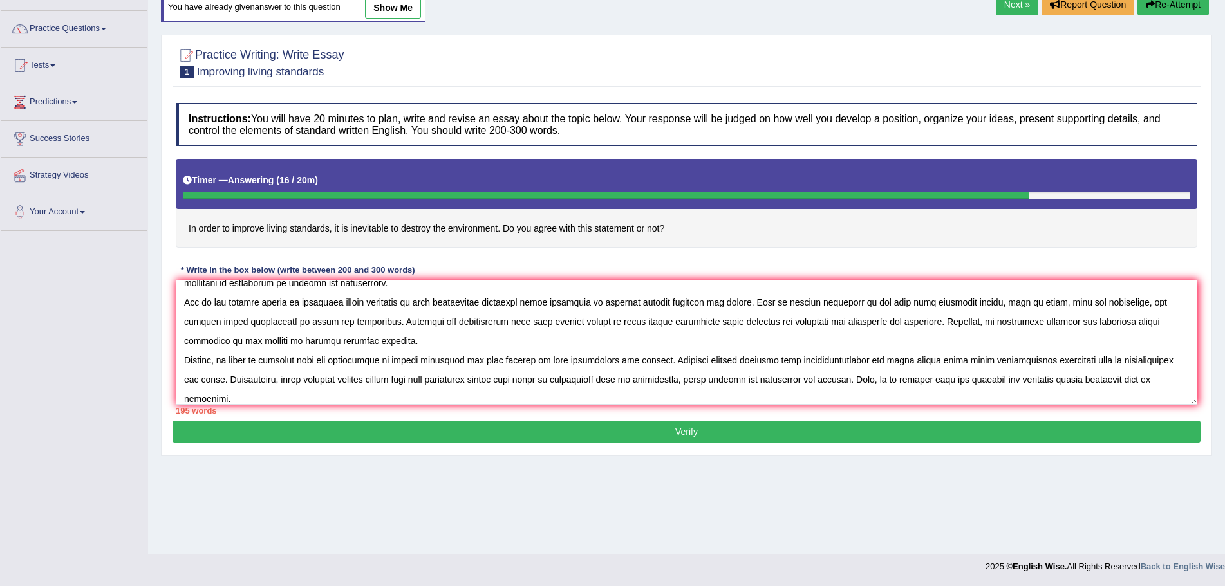
click at [435, 347] on textarea at bounding box center [686, 342] width 1021 height 125
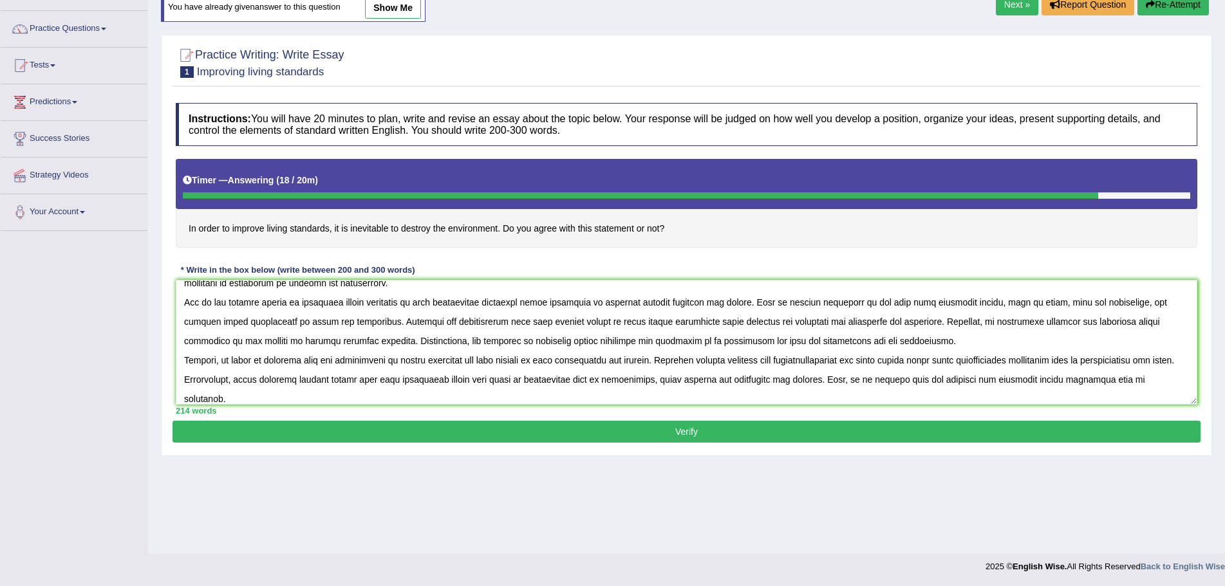
click at [345, 394] on textarea at bounding box center [686, 342] width 1021 height 125
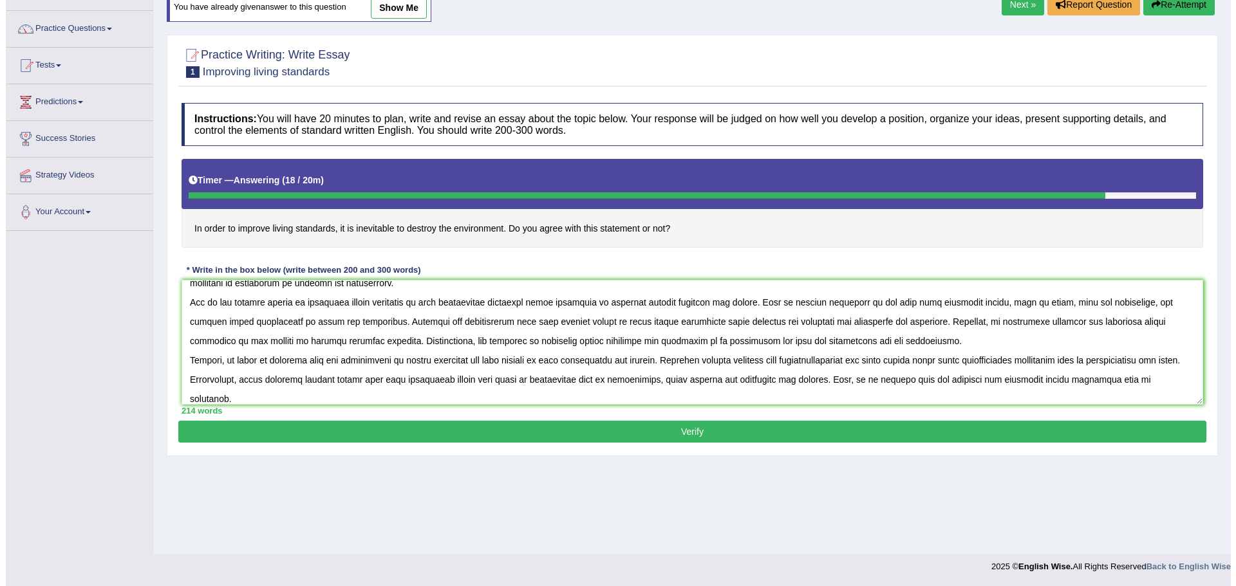
scroll to position [50, 0]
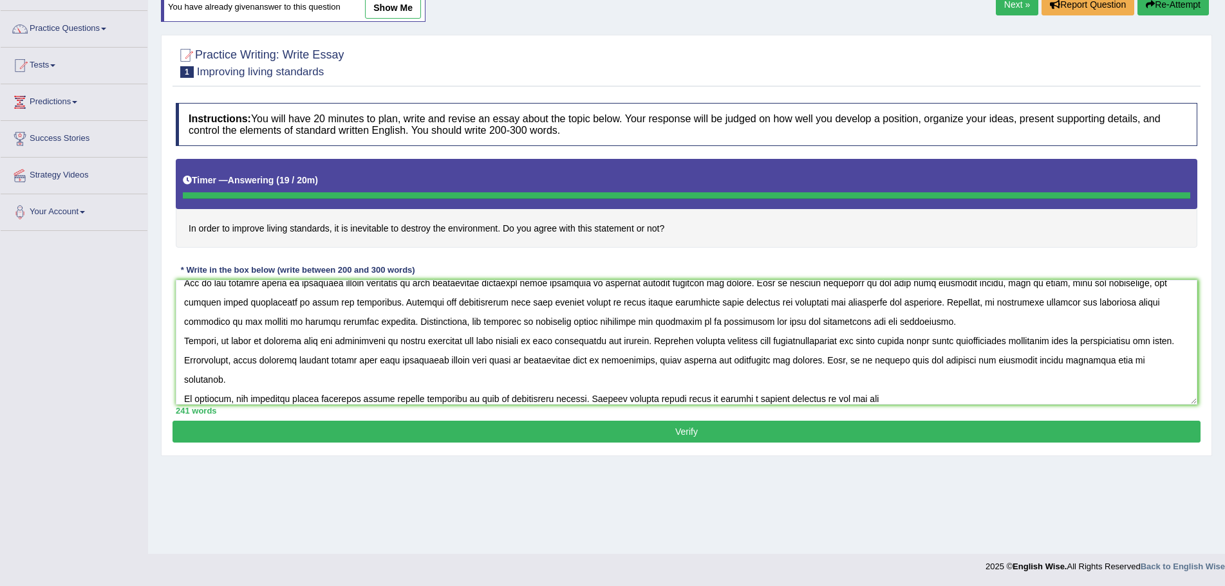
type textarea "The increasing influence of improved living standards in our lives has ignited …"
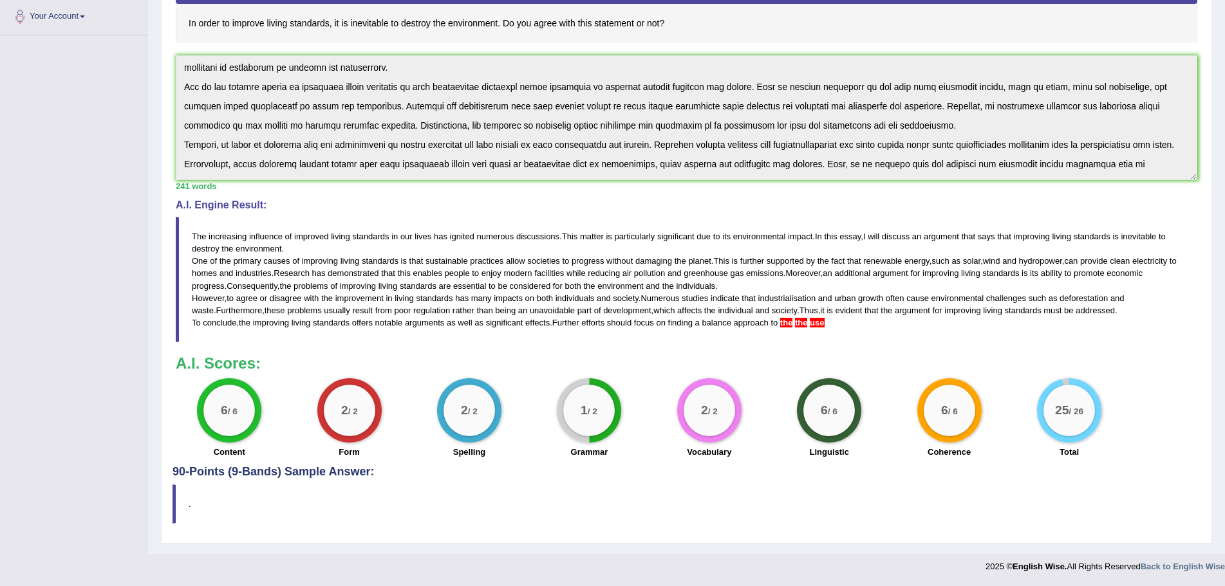
scroll to position [58, 0]
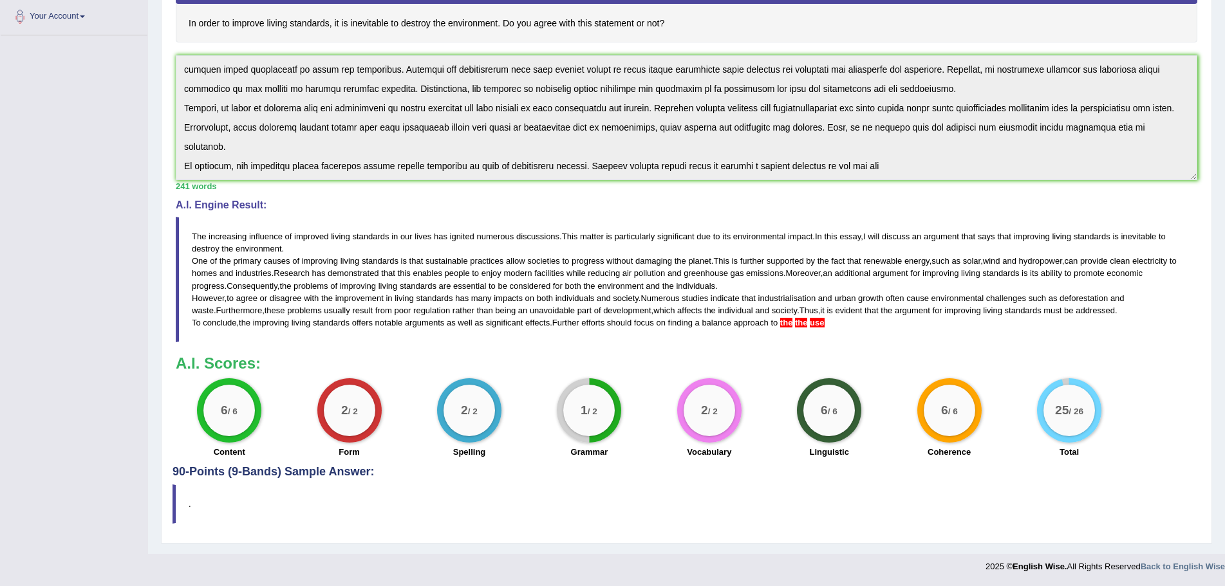
click at [881, 193] on div "Instructions: You will have 20 minutes to plan, write and revise an essay about…" at bounding box center [686, 178] width 1028 height 574
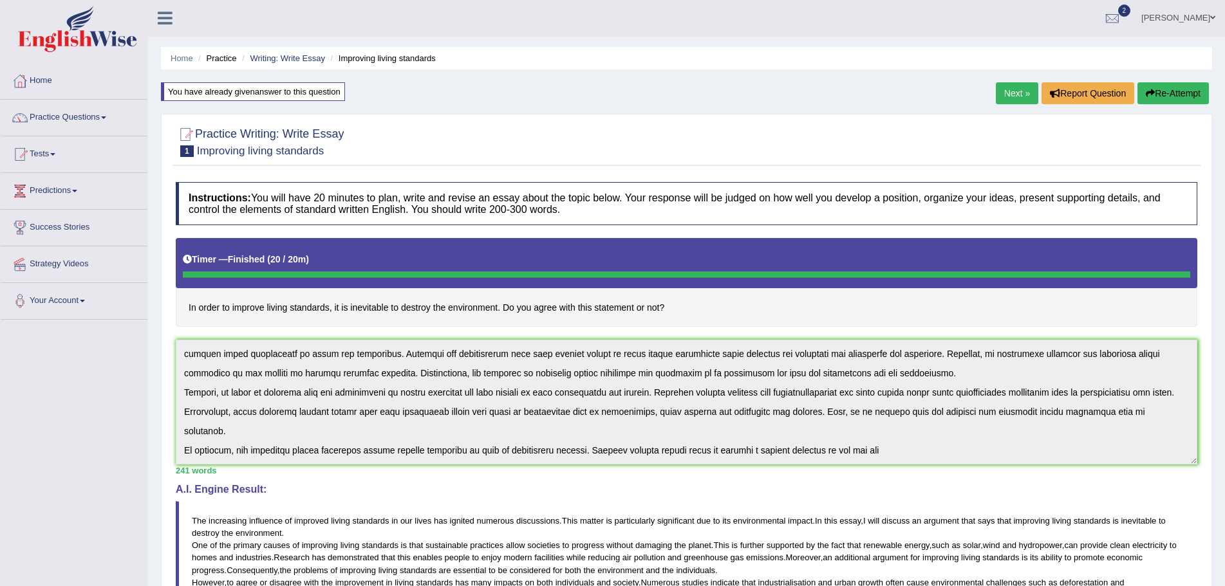
scroll to position [0, 0]
click at [1172, 94] on button "Re-Attempt" at bounding box center [1172, 94] width 71 height 22
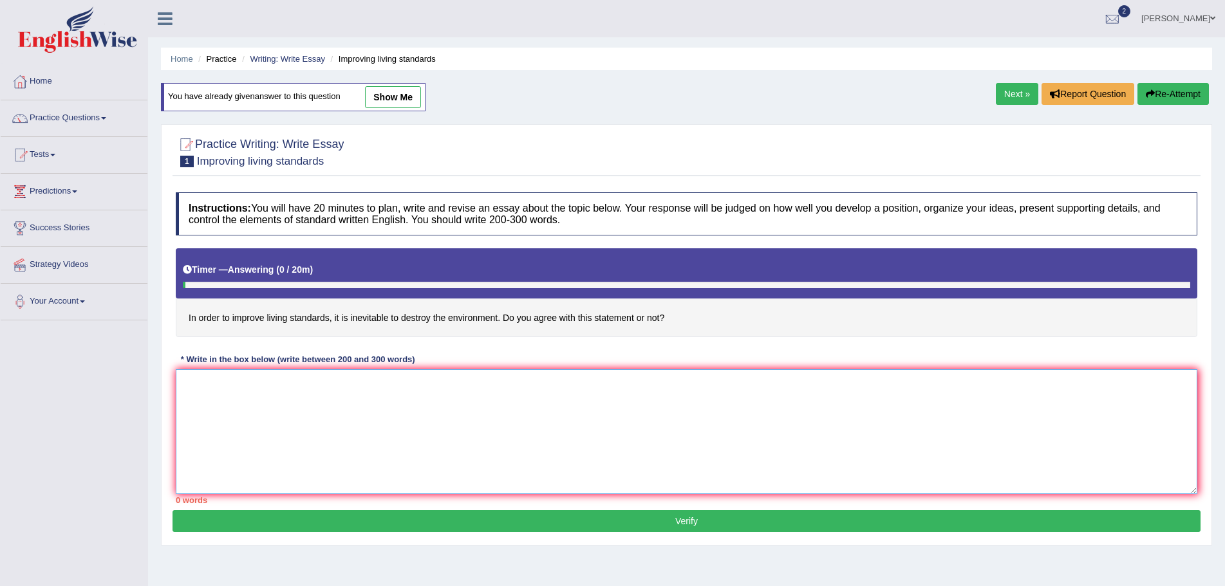
paste textarea "The increasing influence of improved living standards in our lives has ignited …"
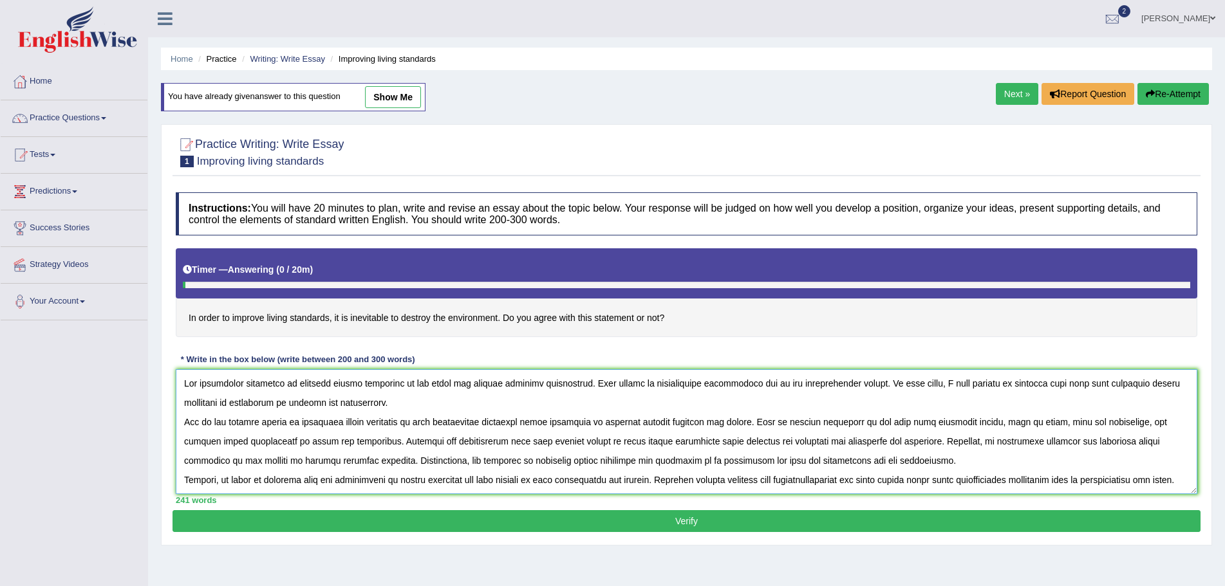
scroll to position [50, 0]
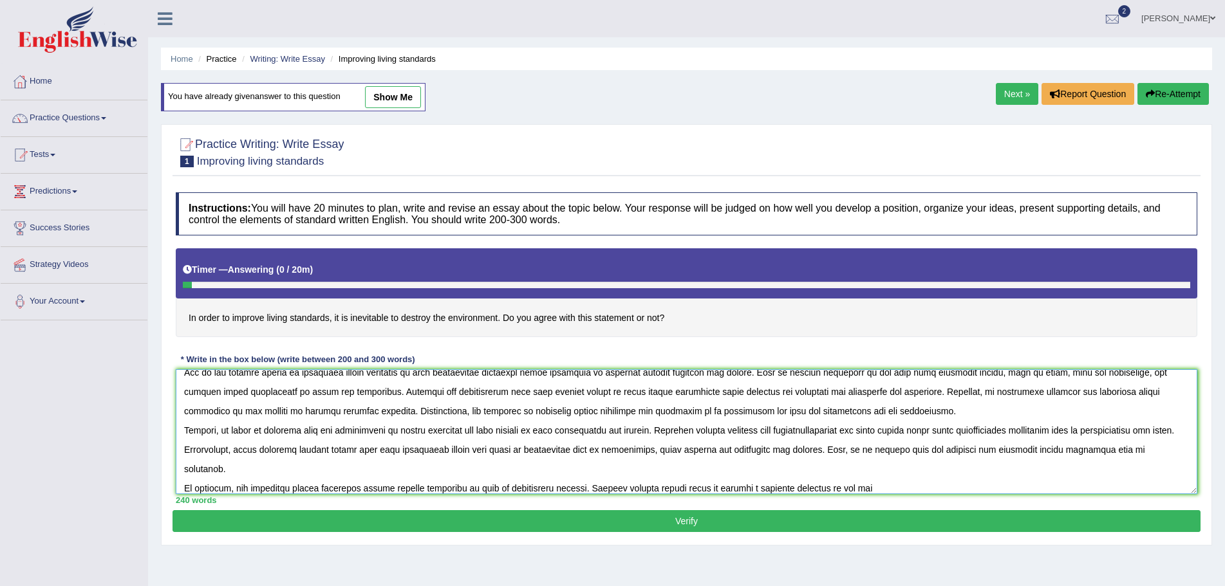
click at [870, 486] on textarea at bounding box center [686, 431] width 1021 height 125
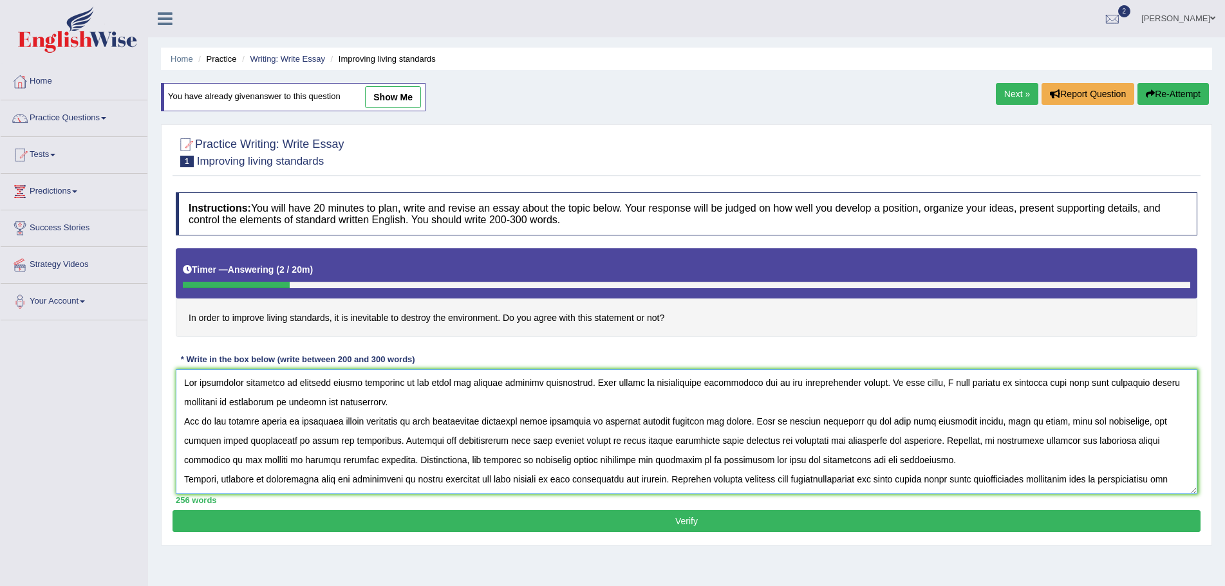
scroll to position [0, 0]
click at [884, 462] on textarea at bounding box center [686, 431] width 1021 height 125
click at [396, 407] on textarea at bounding box center [686, 431] width 1021 height 125
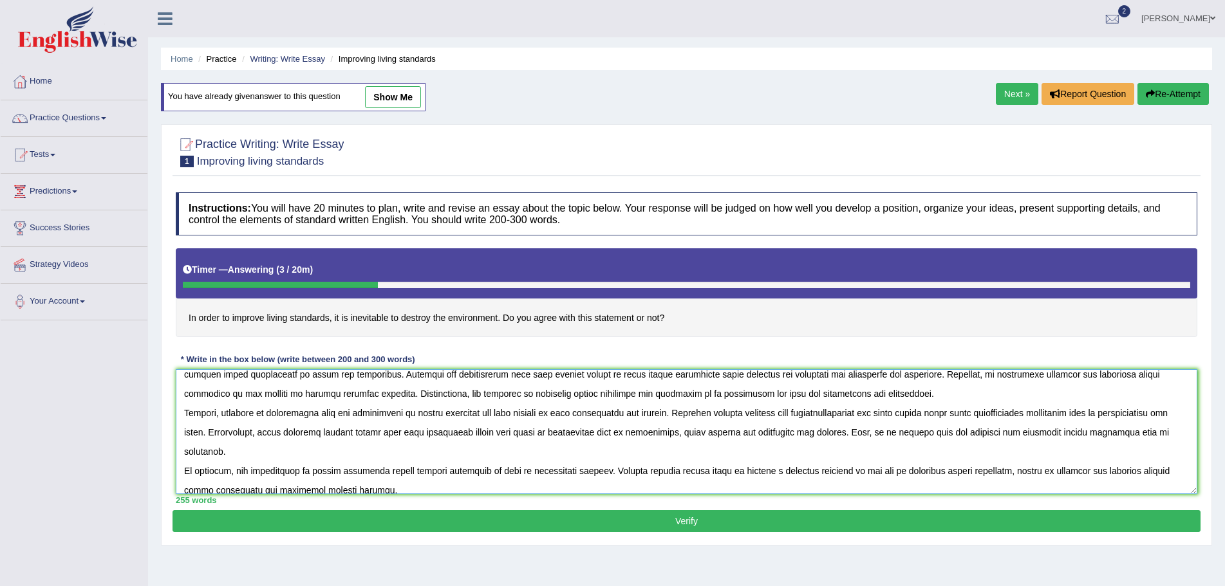
scroll to position [97, 0]
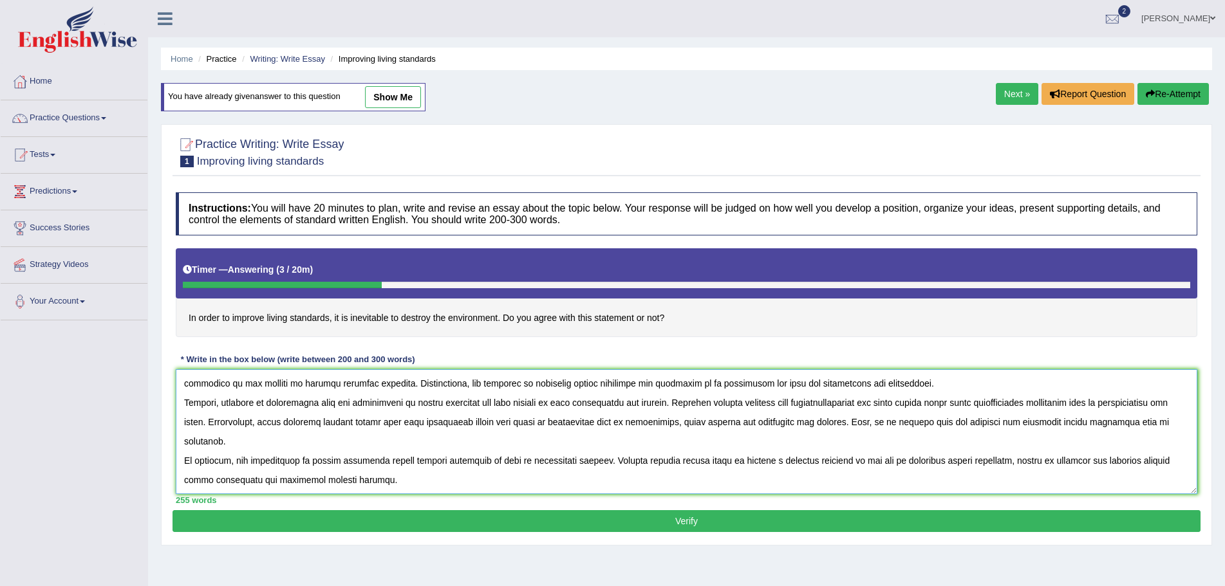
click at [934, 385] on textarea at bounding box center [686, 431] width 1021 height 125
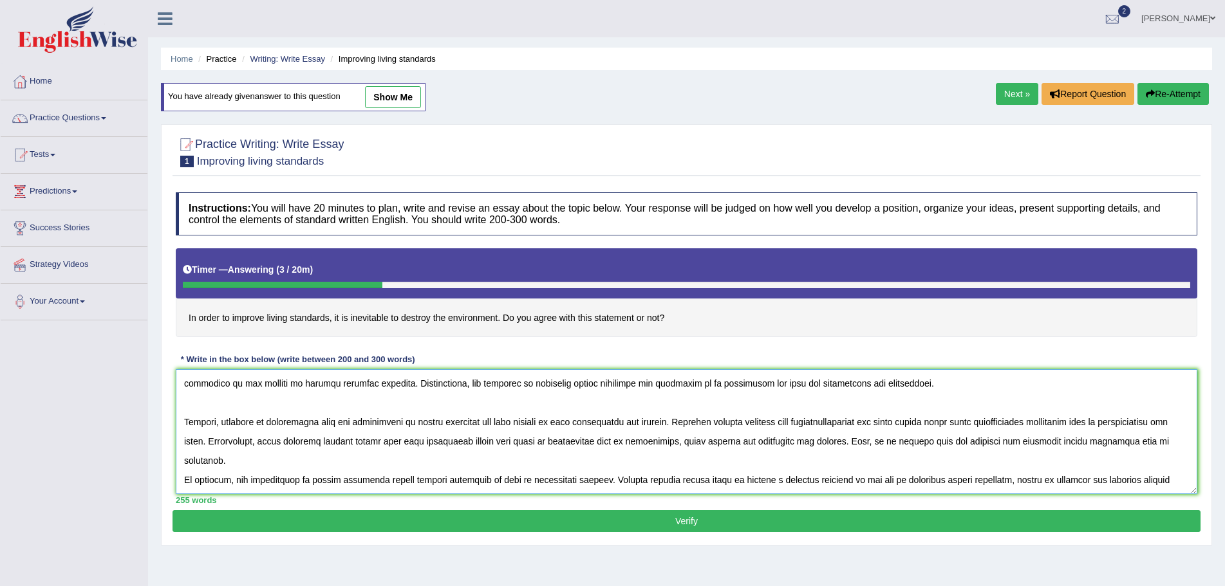
scroll to position [116, 0]
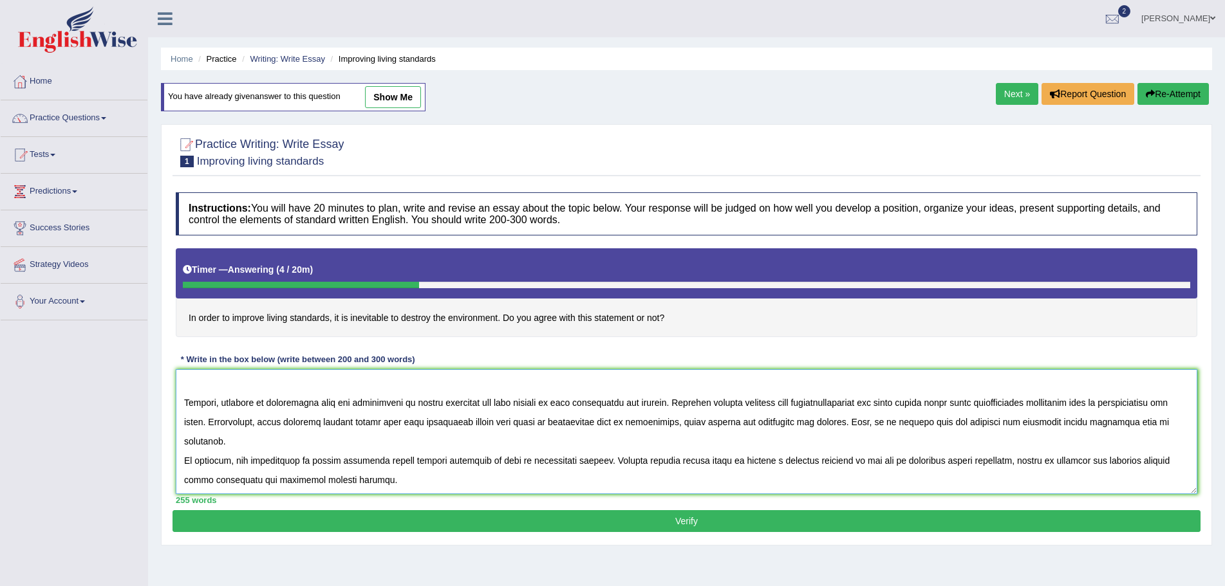
click at [313, 444] on textarea at bounding box center [686, 431] width 1021 height 125
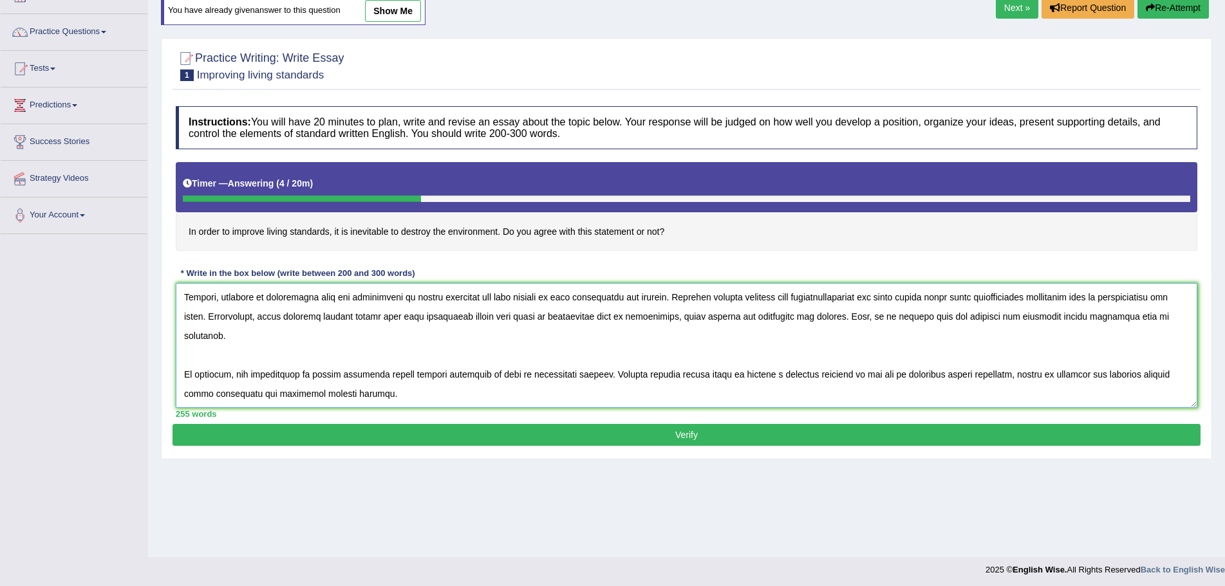
scroll to position [89, 0]
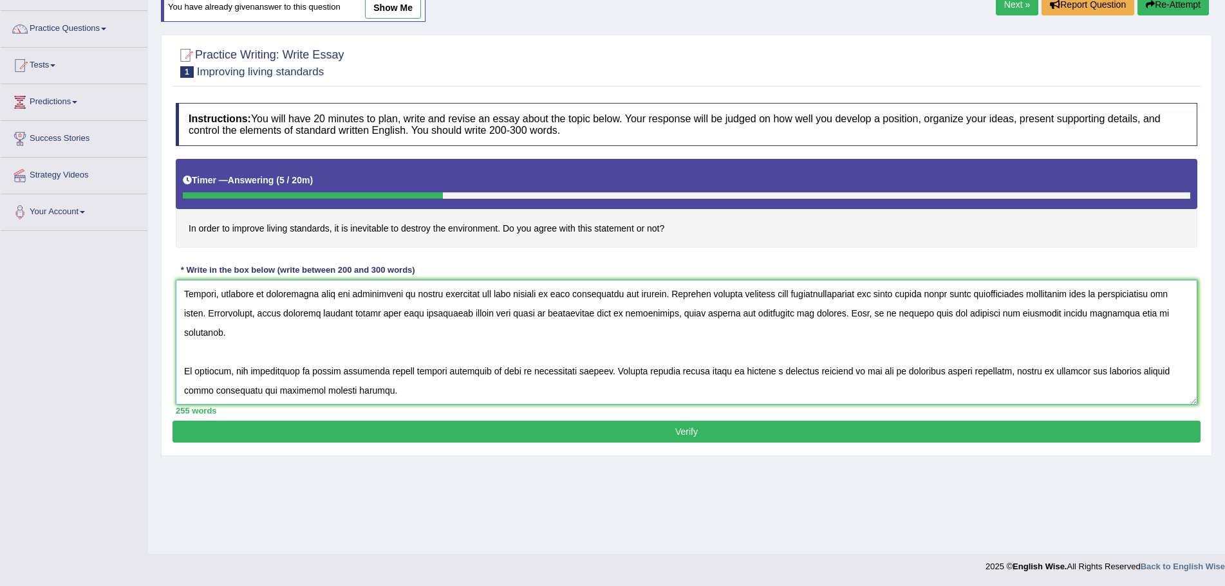
type textarea "The increasing influence of improved living standards in our lives has ignited …"
click at [689, 432] on button "Verify" at bounding box center [686, 432] width 1028 height 22
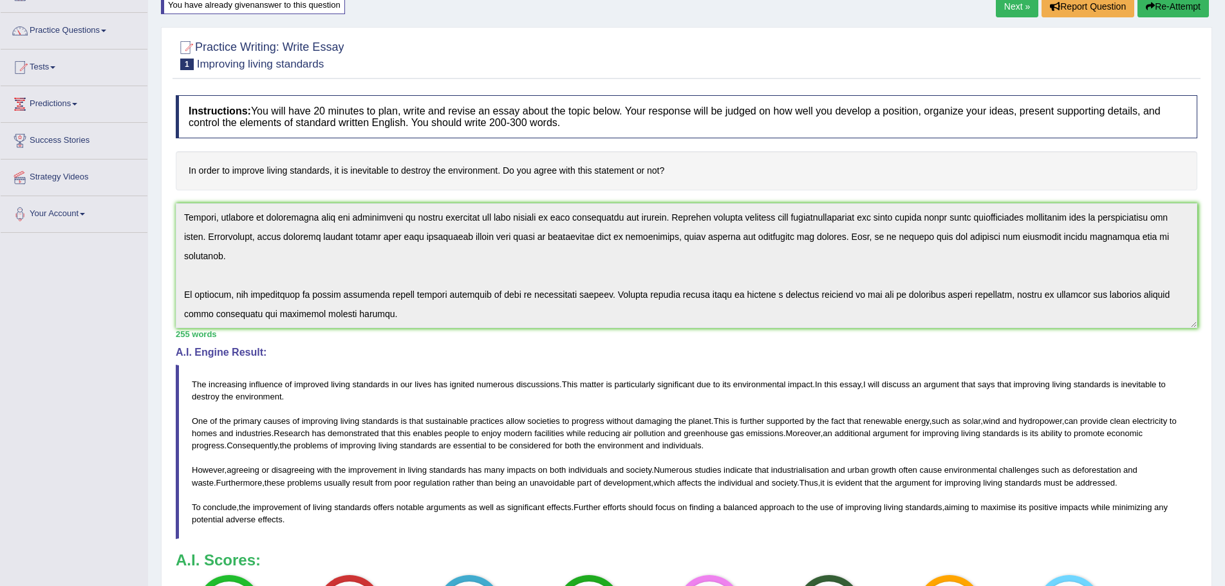
scroll to position [0, 0]
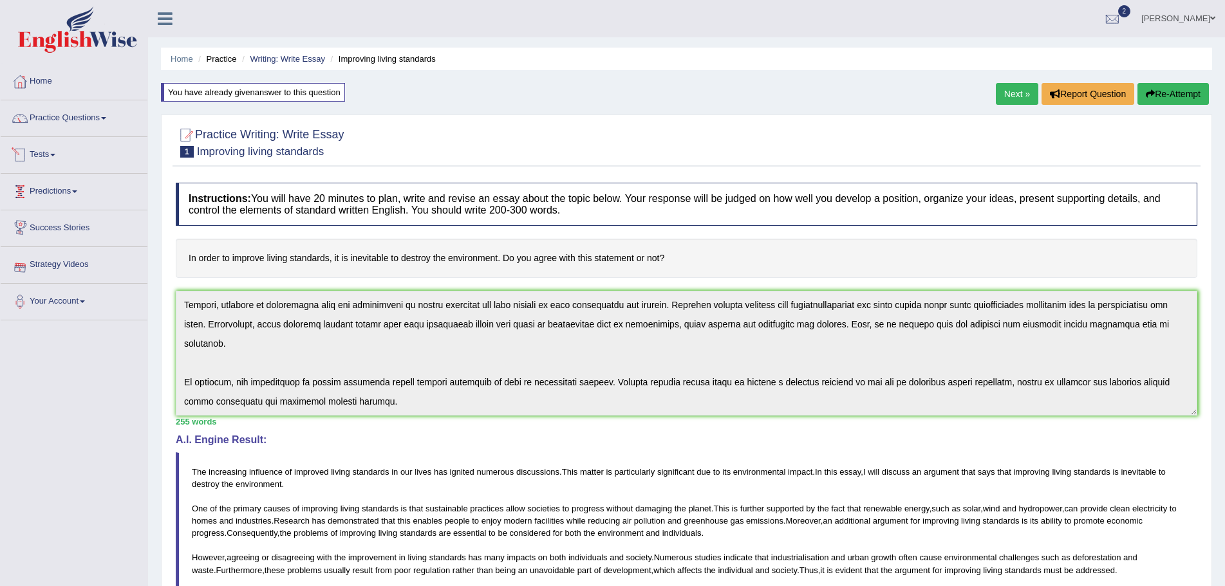
click at [54, 152] on link "Tests" at bounding box center [74, 153] width 147 height 32
click at [37, 230] on link "History" at bounding box center [84, 230] width 120 height 23
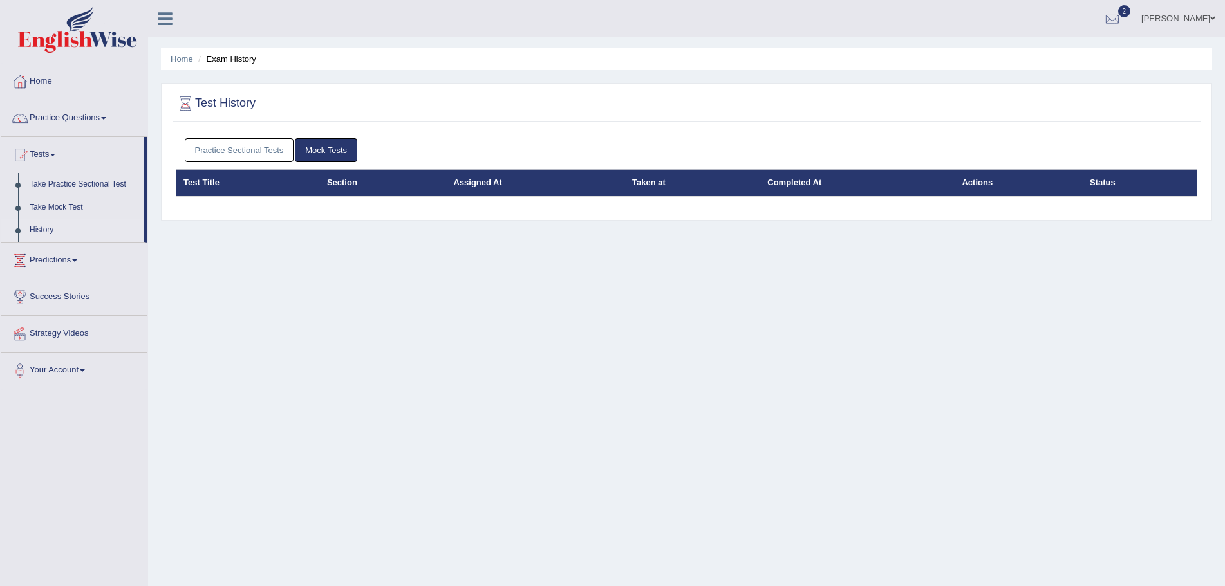
click at [250, 151] on link "Practice Sectional Tests" at bounding box center [239, 150] width 109 height 24
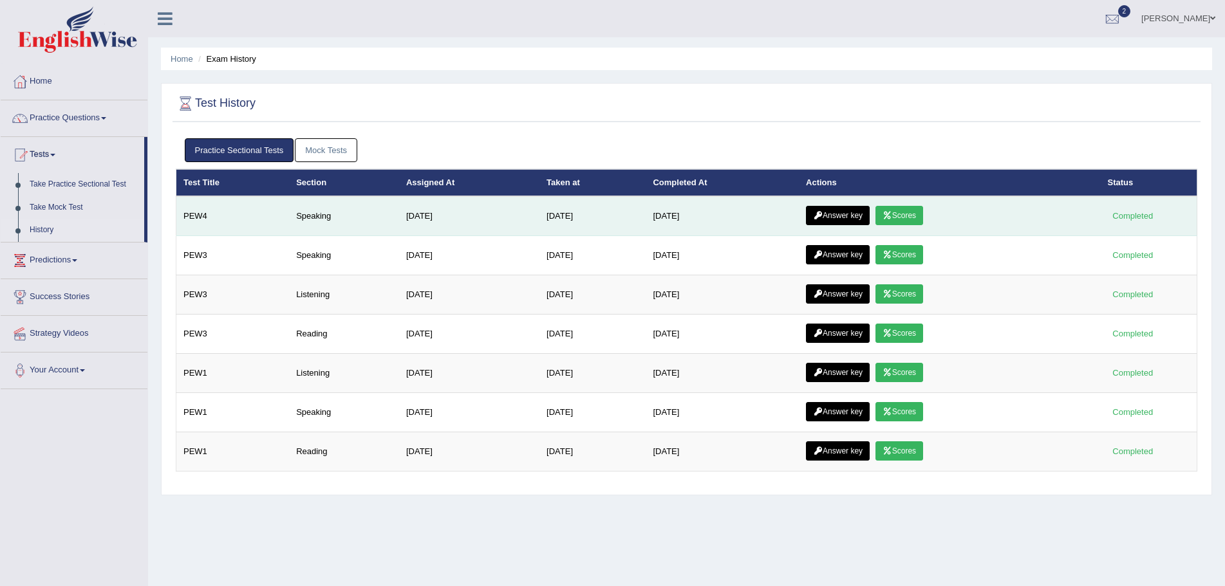
click at [851, 212] on link "Answer key" at bounding box center [838, 215] width 64 height 19
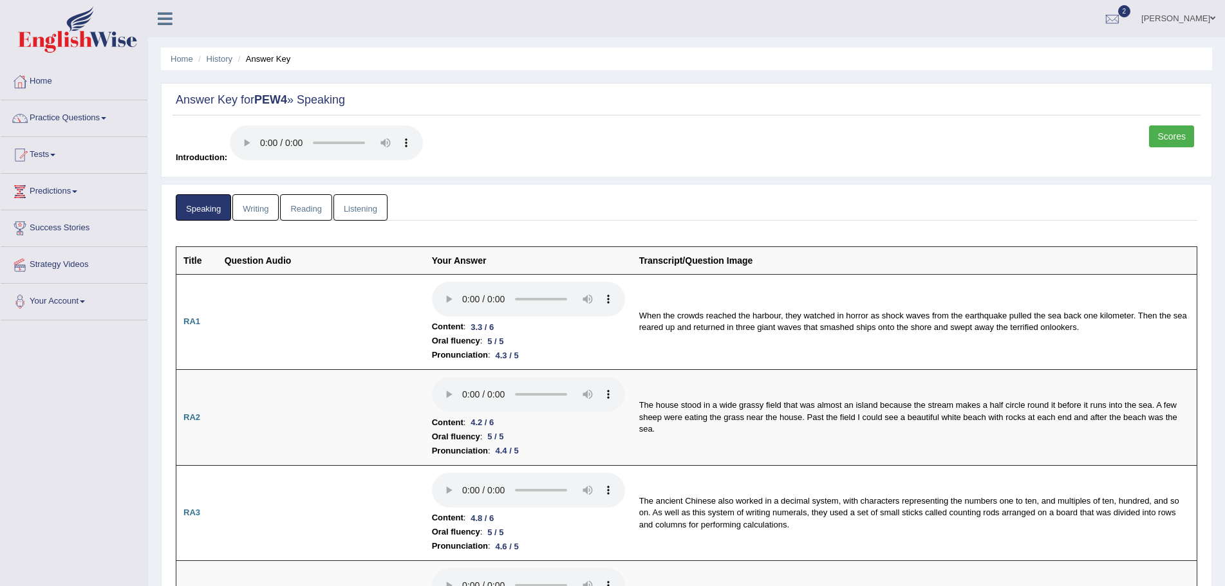
click at [1179, 136] on link "Scores" at bounding box center [1171, 136] width 45 height 22
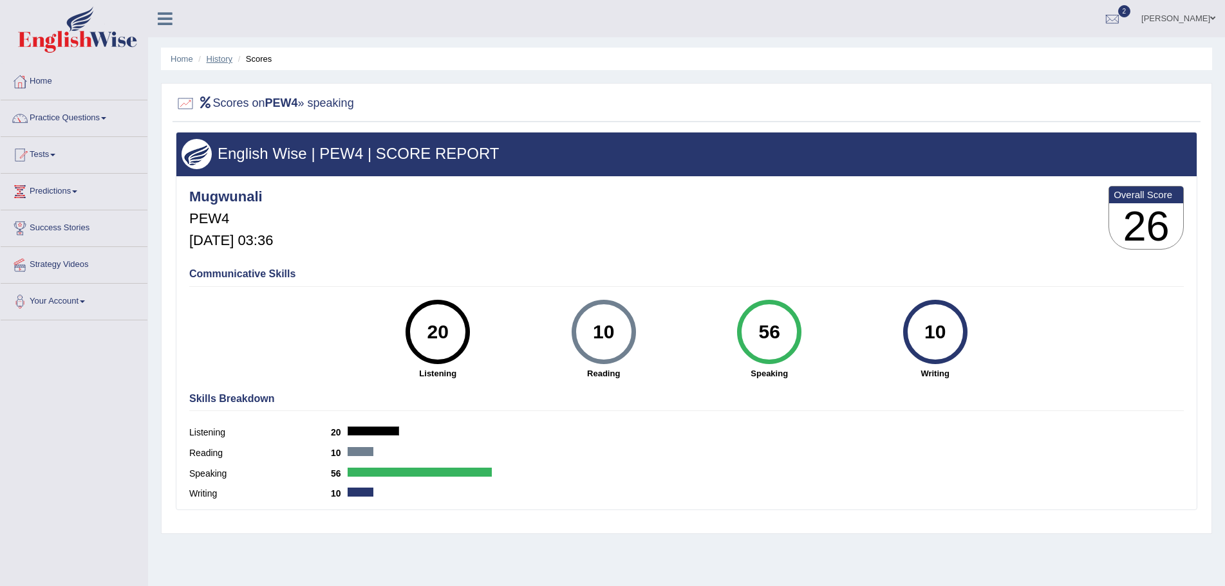
click at [223, 58] on link "History" at bounding box center [220, 59] width 26 height 10
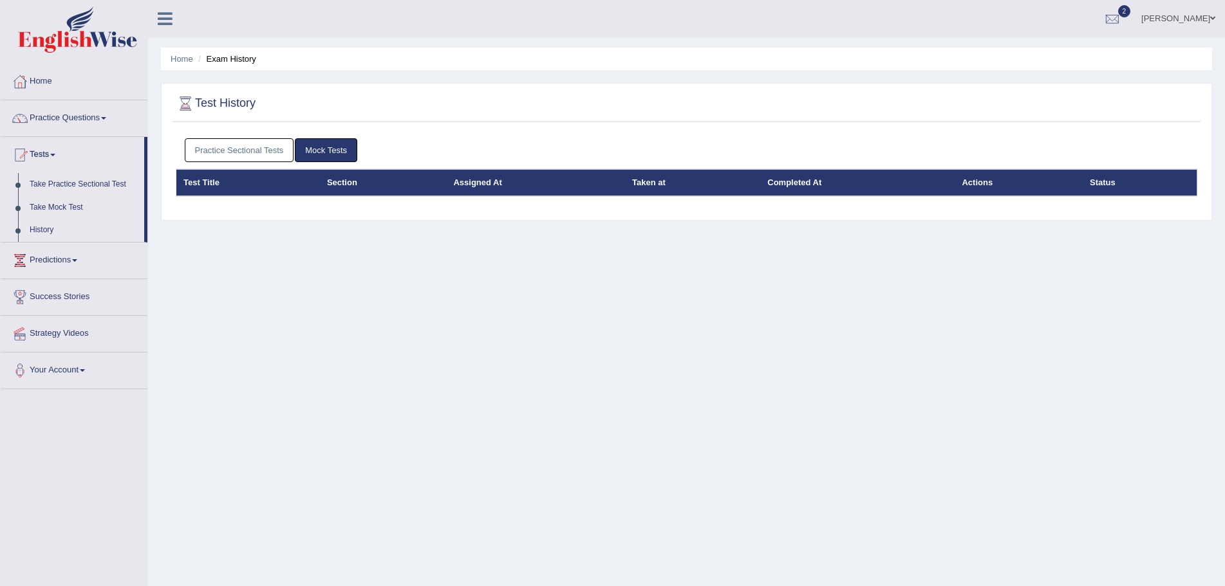
click at [265, 151] on link "Practice Sectional Tests" at bounding box center [239, 150] width 109 height 24
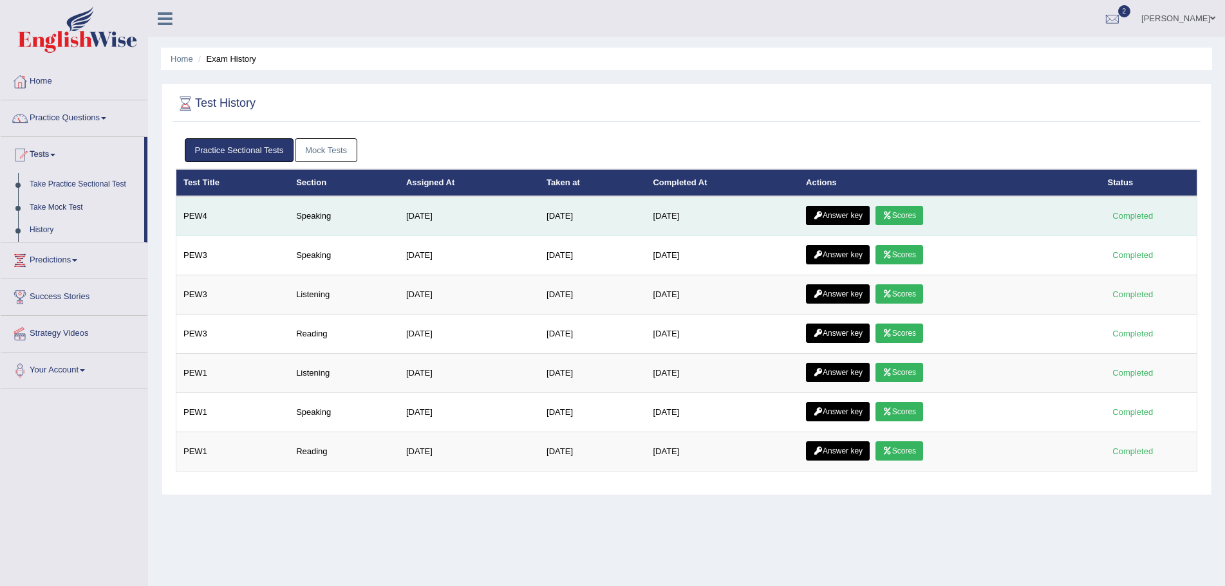
click at [847, 214] on link "Answer key" at bounding box center [838, 215] width 64 height 19
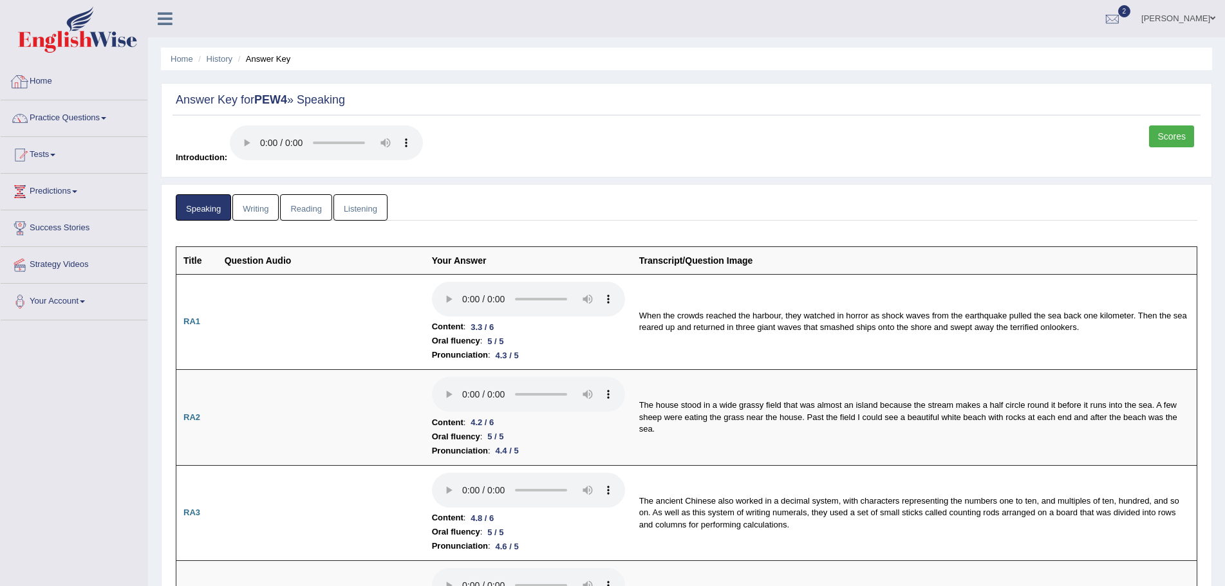
click at [50, 80] on link "Home" at bounding box center [74, 80] width 147 height 32
click at [39, 79] on link "Home" at bounding box center [73, 80] width 144 height 32
click at [220, 57] on link "History" at bounding box center [220, 59] width 26 height 10
click at [215, 57] on link "History" at bounding box center [220, 59] width 26 height 10
click at [185, 57] on link "Home" at bounding box center [182, 59] width 23 height 10
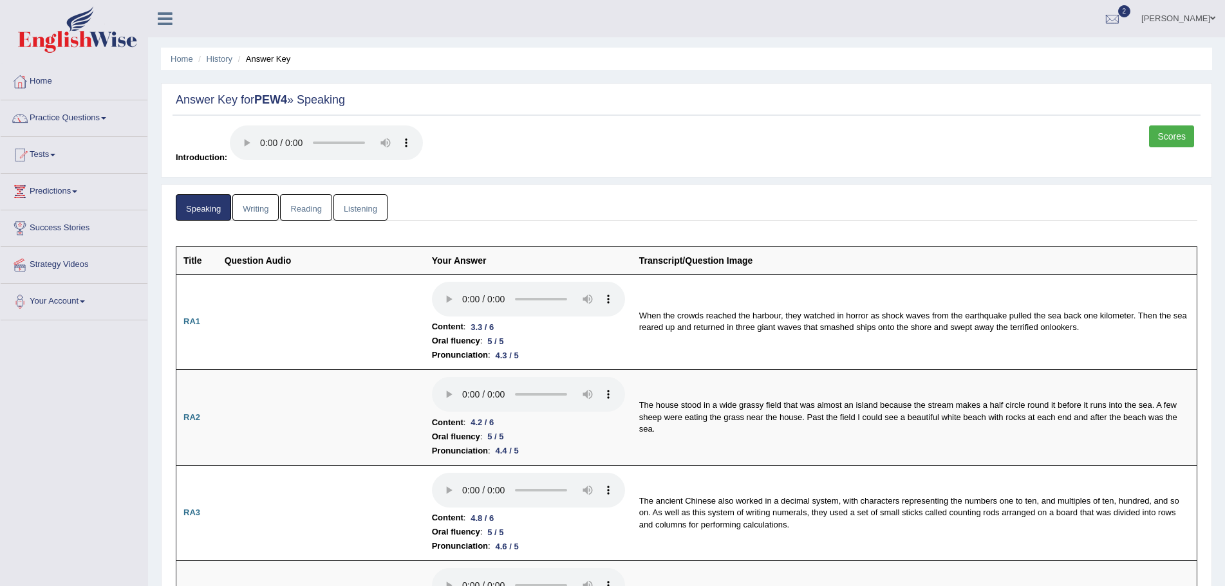
click at [272, 52] on ul "Home History Answer Key" at bounding box center [686, 59] width 1051 height 23
click at [270, 60] on li "Answer Key" at bounding box center [263, 59] width 56 height 12
click at [1210, 17] on span at bounding box center [1212, 18] width 5 height 8
click at [581, 133] on div "Scores Introduction:" at bounding box center [686, 147] width 1028 height 45
click at [178, 57] on link "Home" at bounding box center [182, 59] width 23 height 10
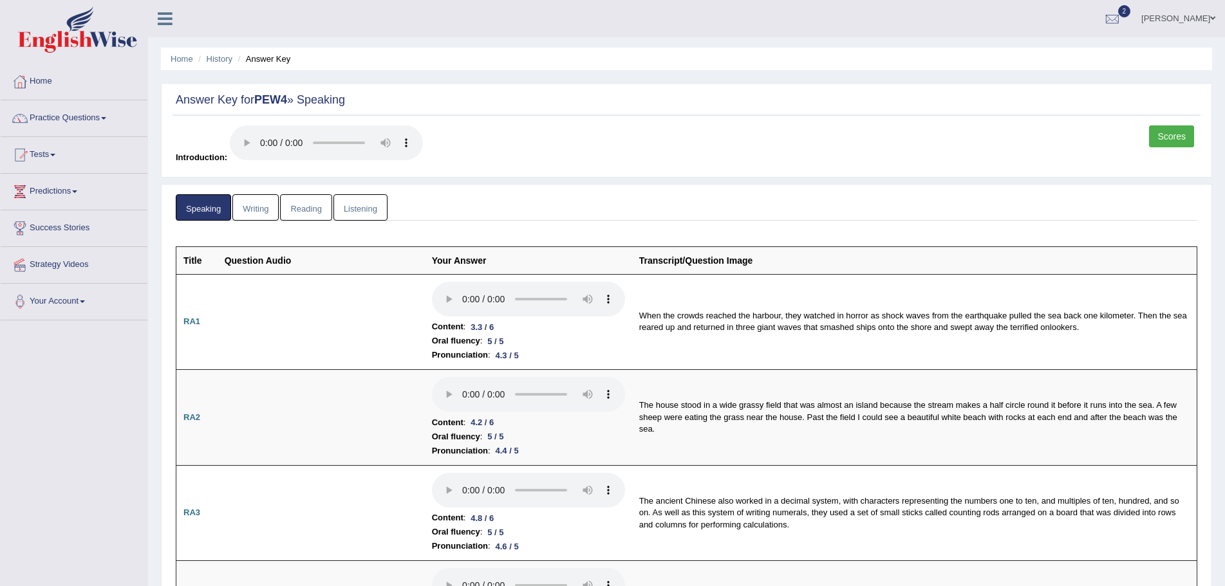
click at [1207, 17] on link "Mary Ugwunali" at bounding box center [1177, 16] width 93 height 33
click at [1136, 165] on link "Log out" at bounding box center [1153, 168] width 139 height 30
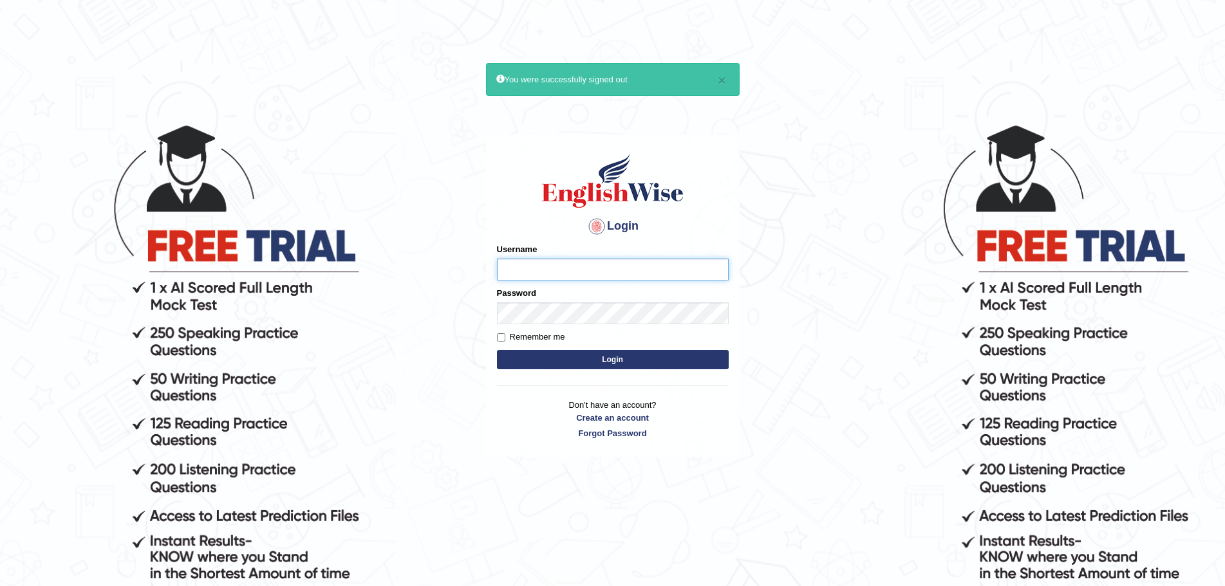
type input "Mugwunali"
click at [878, 446] on body "× You were successfully signed out Login Please fix the following errors: Usern…" at bounding box center [612, 354] width 1225 height 586
